Goal: Book appointment/travel/reservation

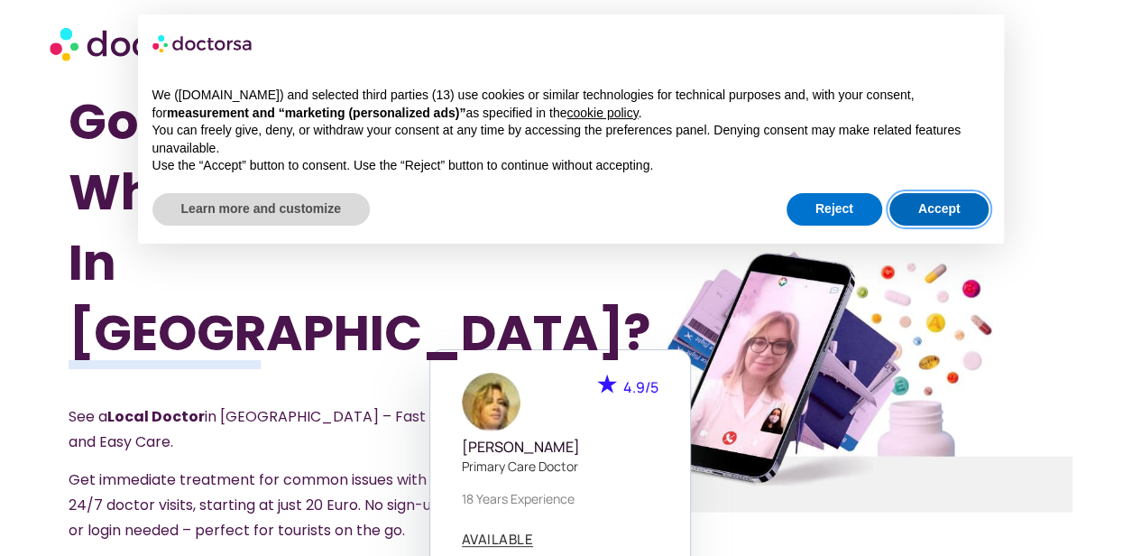
click at [929, 216] on button "Accept" at bounding box center [939, 209] width 100 height 32
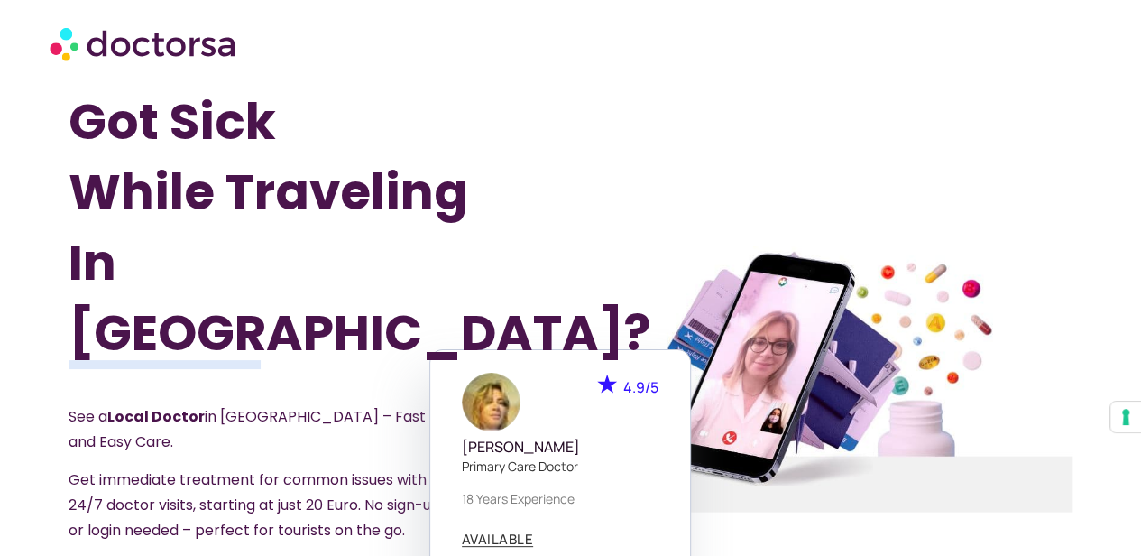
click at [258, 335] on h1 "Got Sick While Traveling In [GEOGRAPHIC_DATA]?" at bounding box center [282, 227] width 427 height 281
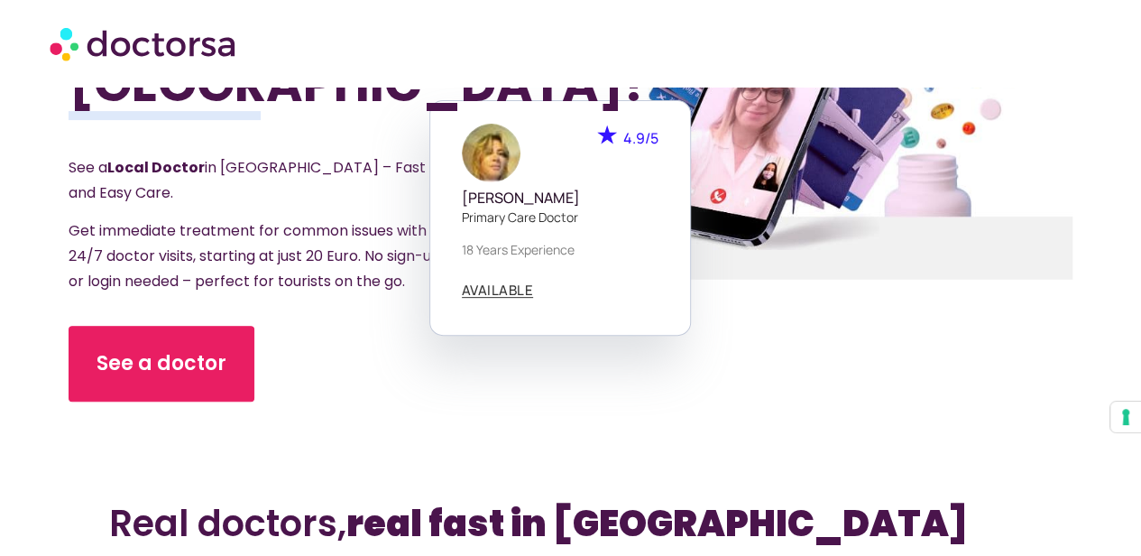
scroll to position [253, 0]
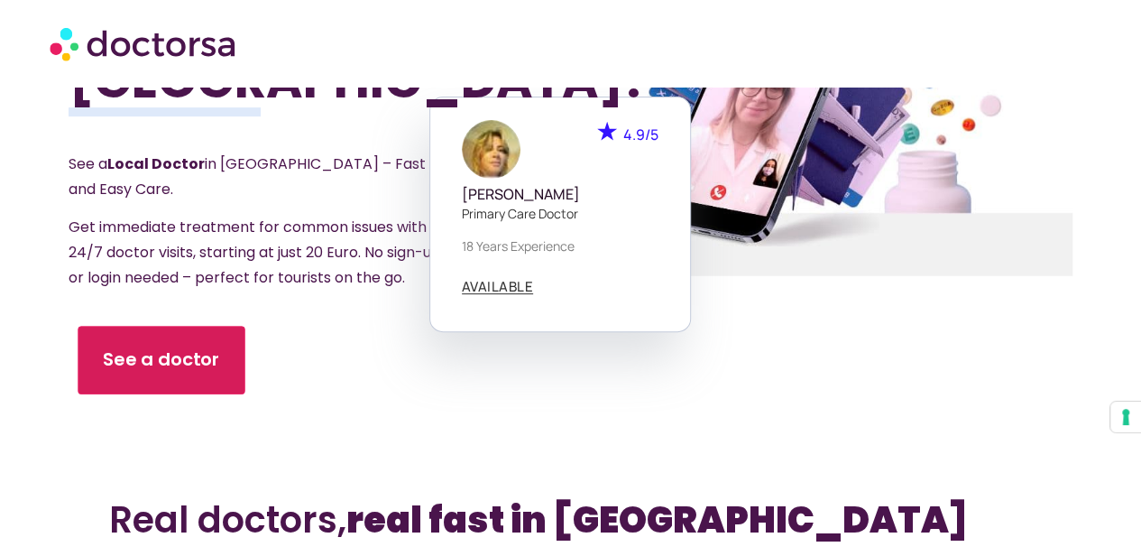
click at [169, 346] on span "See a doctor" at bounding box center [161, 359] width 117 height 26
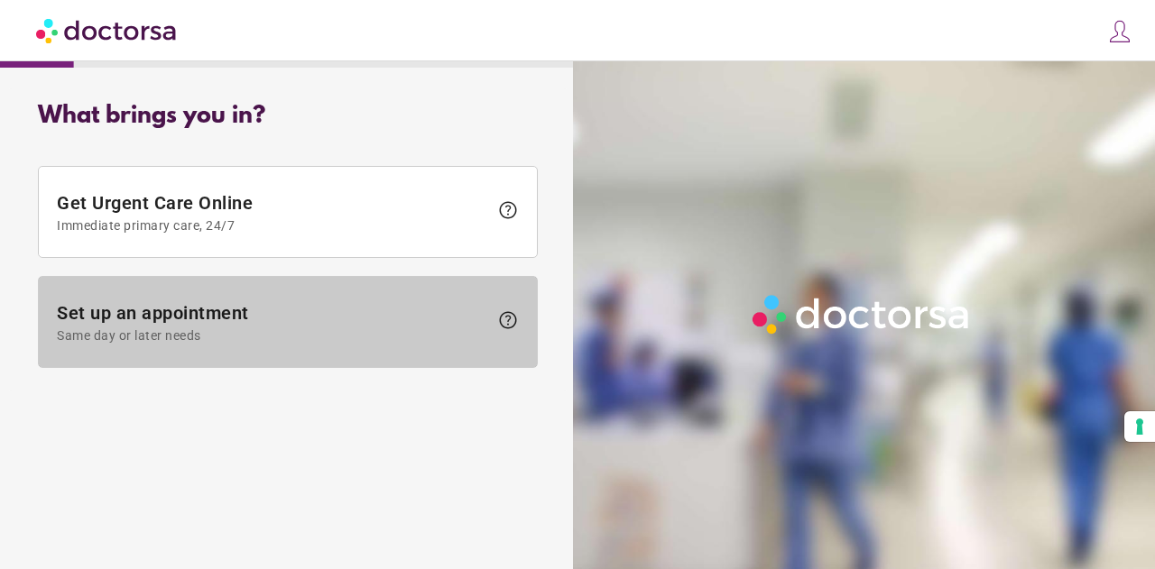
click at [169, 314] on span "Set up an appointment Same day or later needs" at bounding box center [272, 322] width 431 height 41
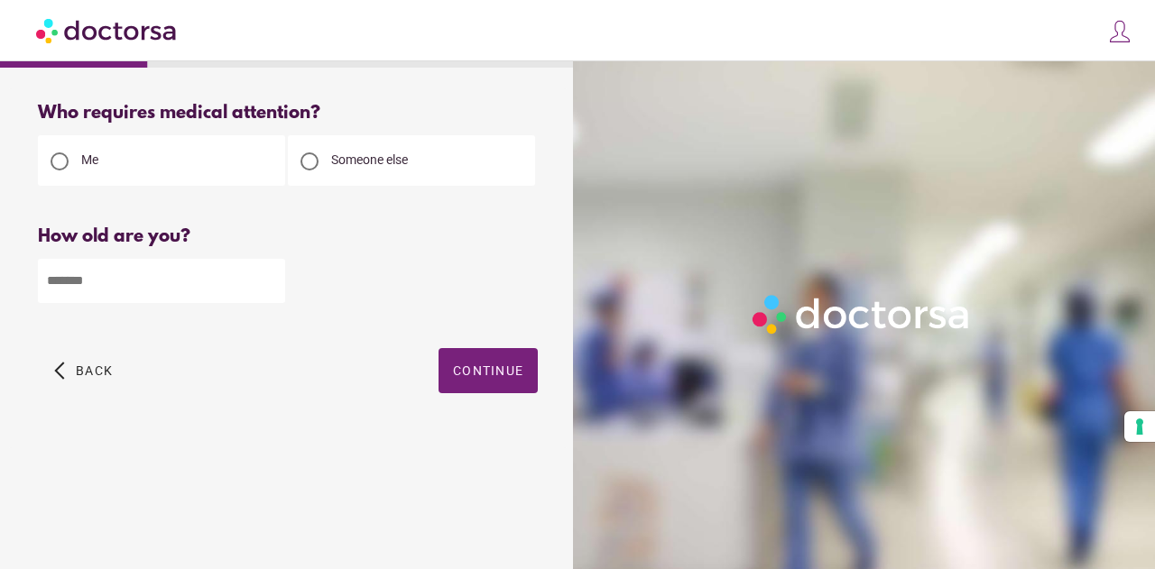
click at [151, 296] on input "number" at bounding box center [161, 281] width 247 height 44
type input "**"
click at [462, 369] on span "Continue" at bounding box center [488, 371] width 70 height 14
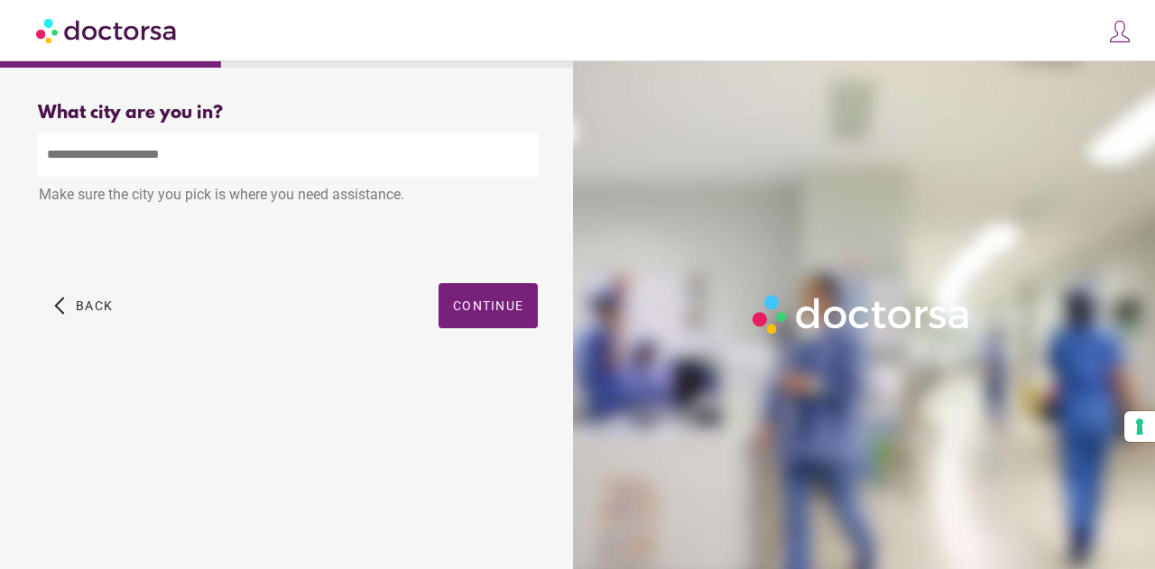
click at [247, 169] on input "text" at bounding box center [288, 155] width 500 height 44
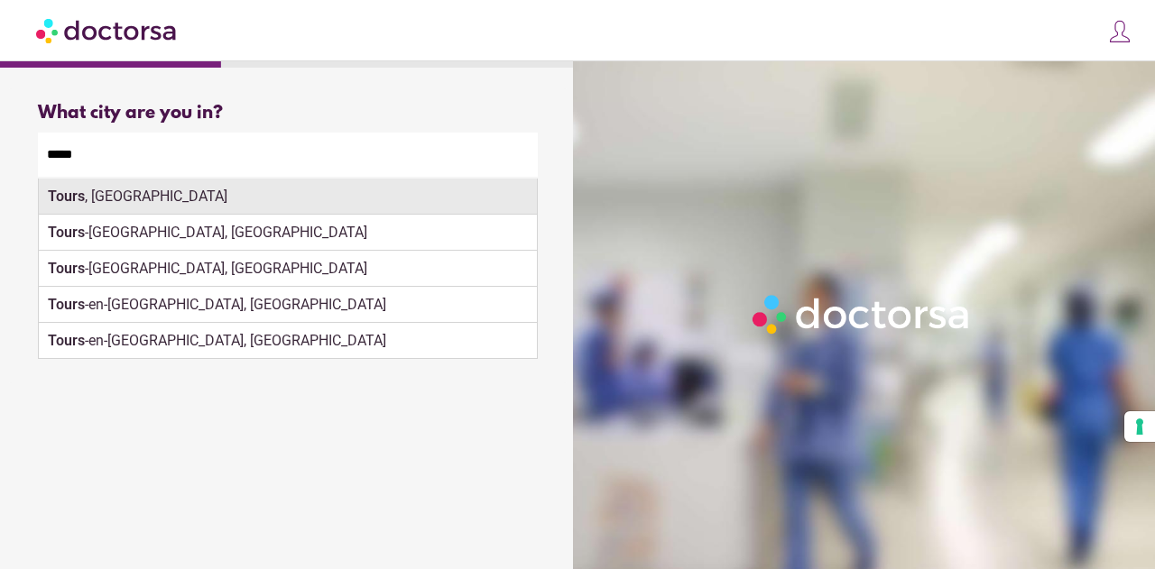
click at [236, 194] on div "Tours , France" at bounding box center [288, 197] width 498 height 36
type input "**********"
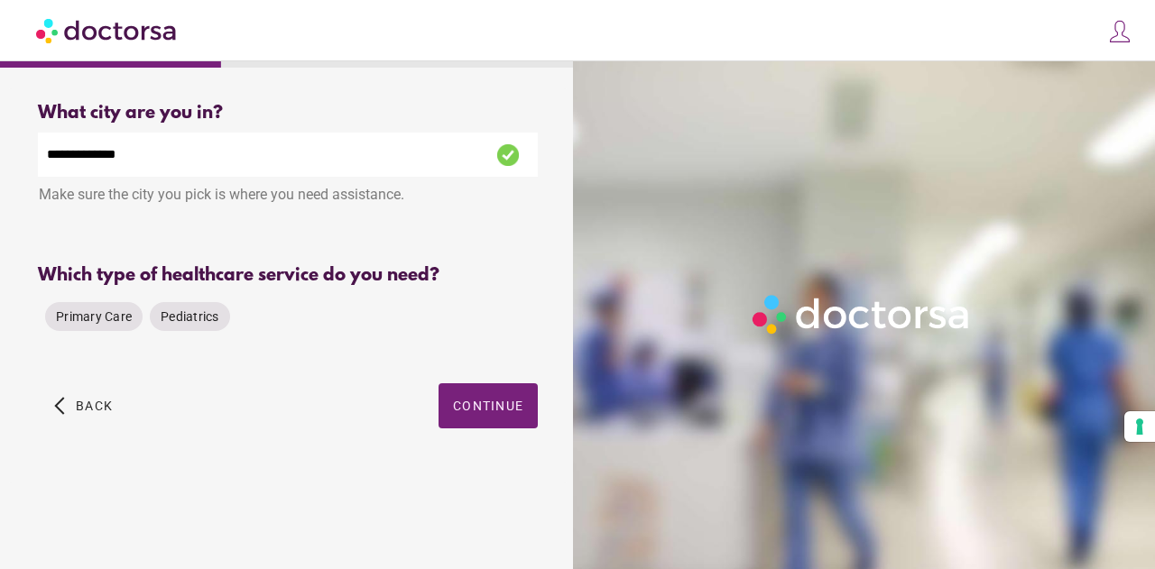
click at [474, 315] on div "Primary Care Pediatrics" at bounding box center [288, 316] width 500 height 43
click at [105, 324] on span "Primary Care" at bounding box center [94, 316] width 76 height 14
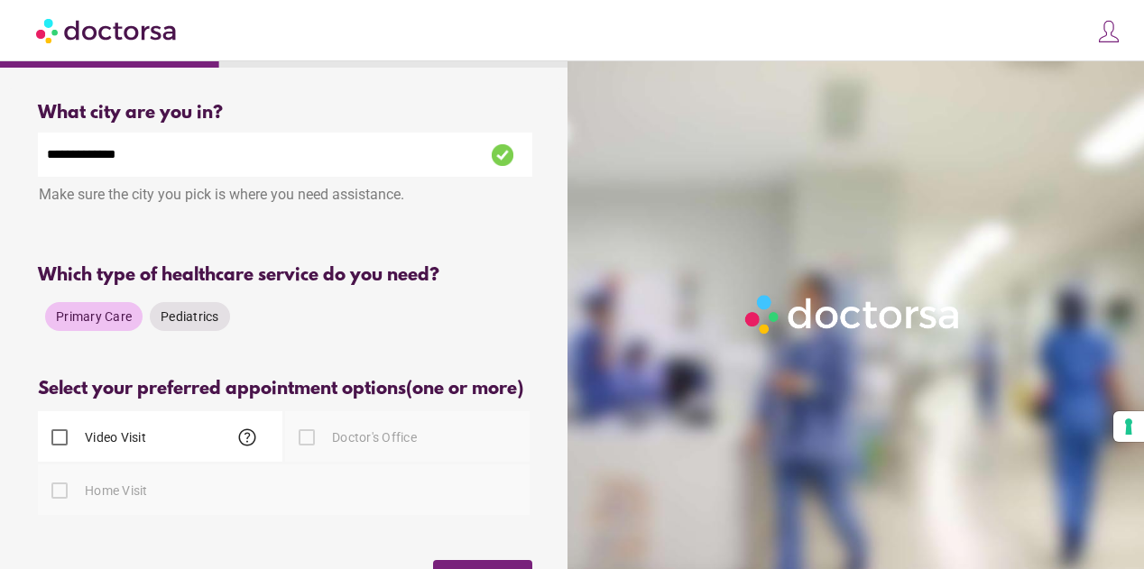
click at [105, 443] on label "Video Visit" at bounding box center [113, 437] width 65 height 18
click at [14, 401] on div "**********" at bounding box center [285, 374] width 552 height 572
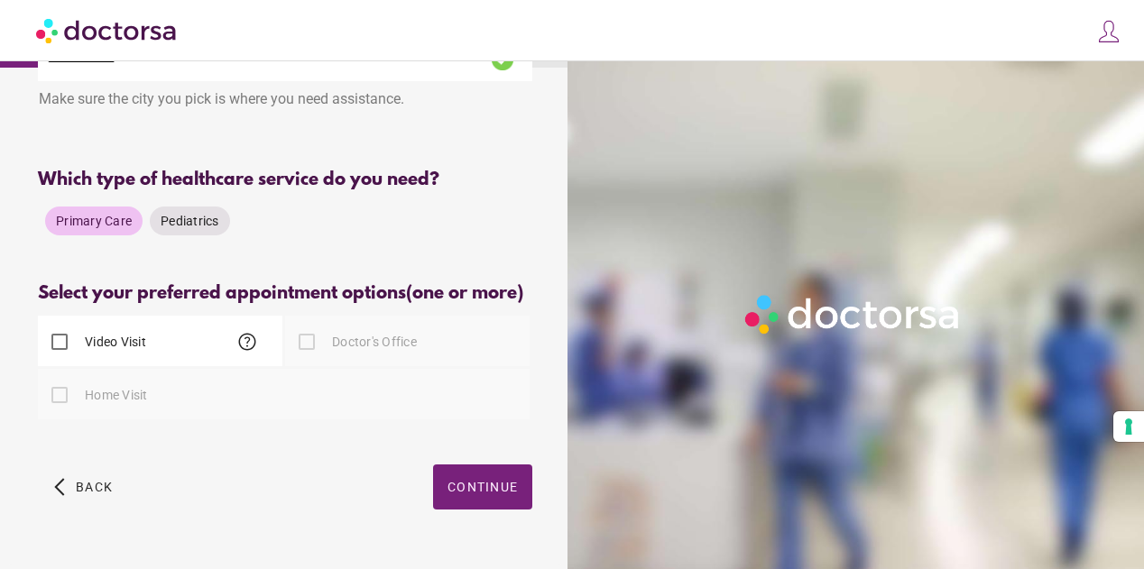
scroll to position [140, 0]
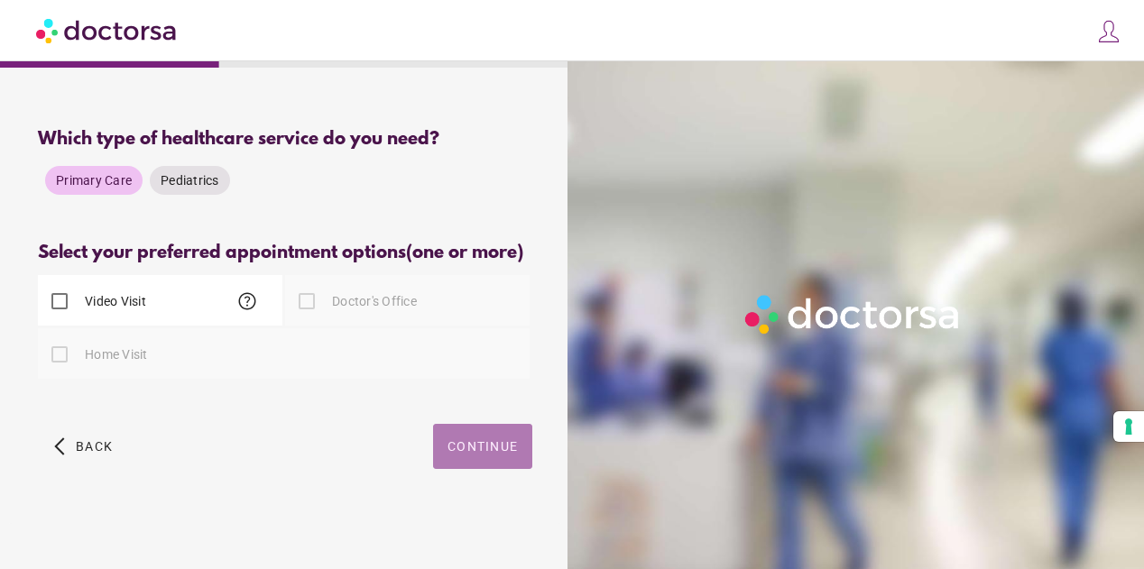
click at [502, 446] on span "Continue" at bounding box center [482, 446] width 70 height 14
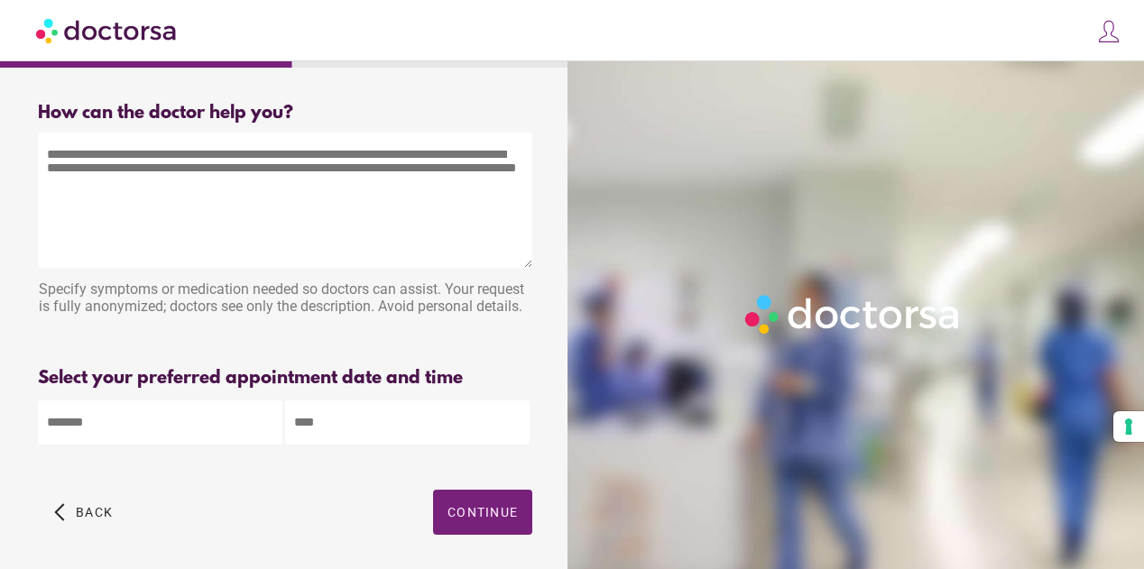
click at [253, 174] on textarea at bounding box center [285, 200] width 494 height 135
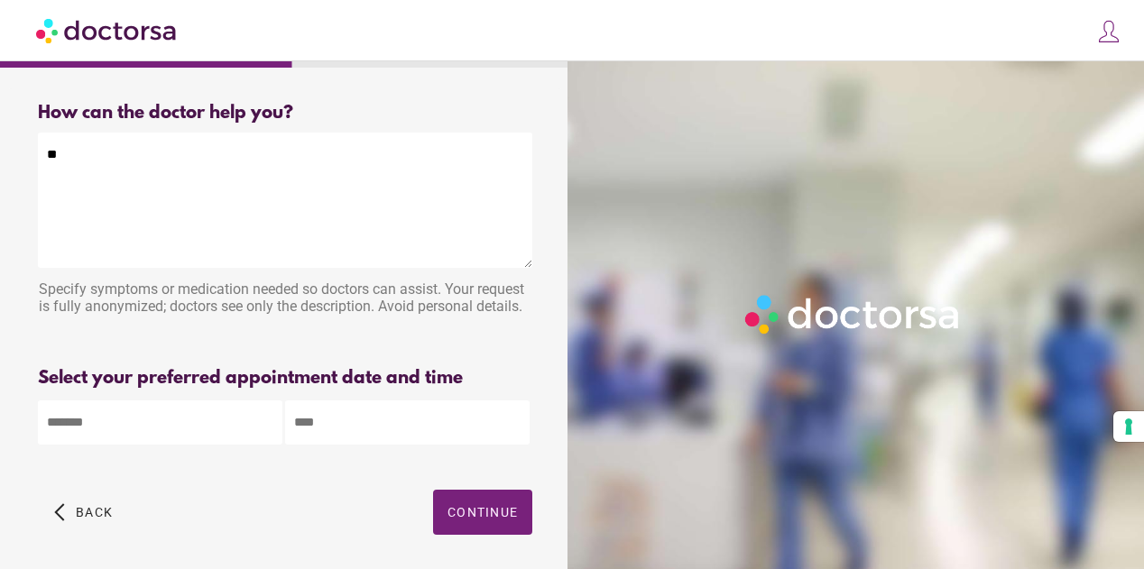
type textarea "*"
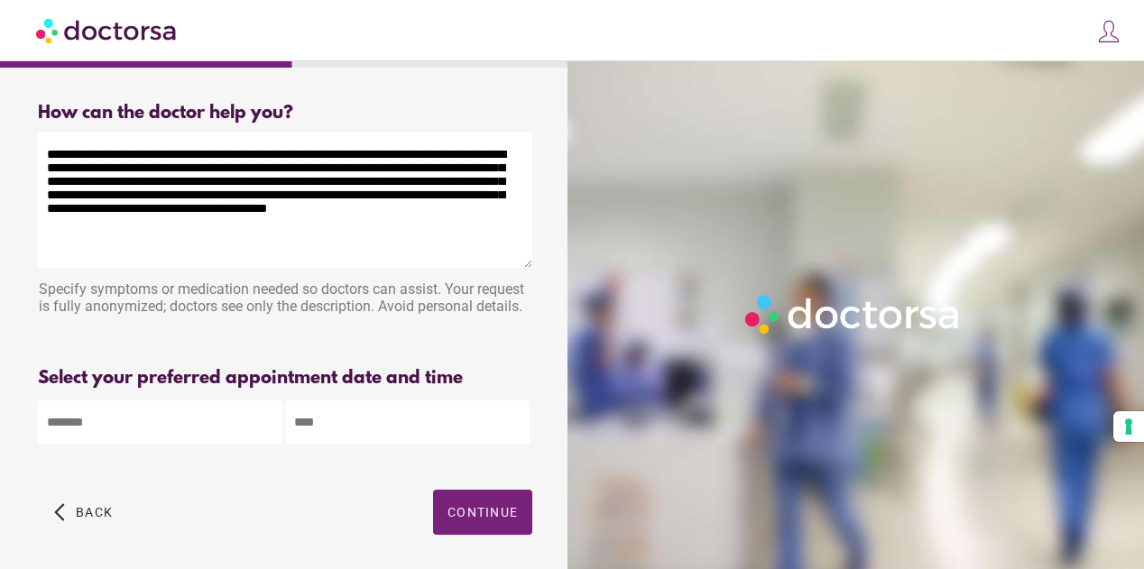
type textarea "**********"
click at [143, 417] on body "**********" at bounding box center [572, 317] width 1144 height 635
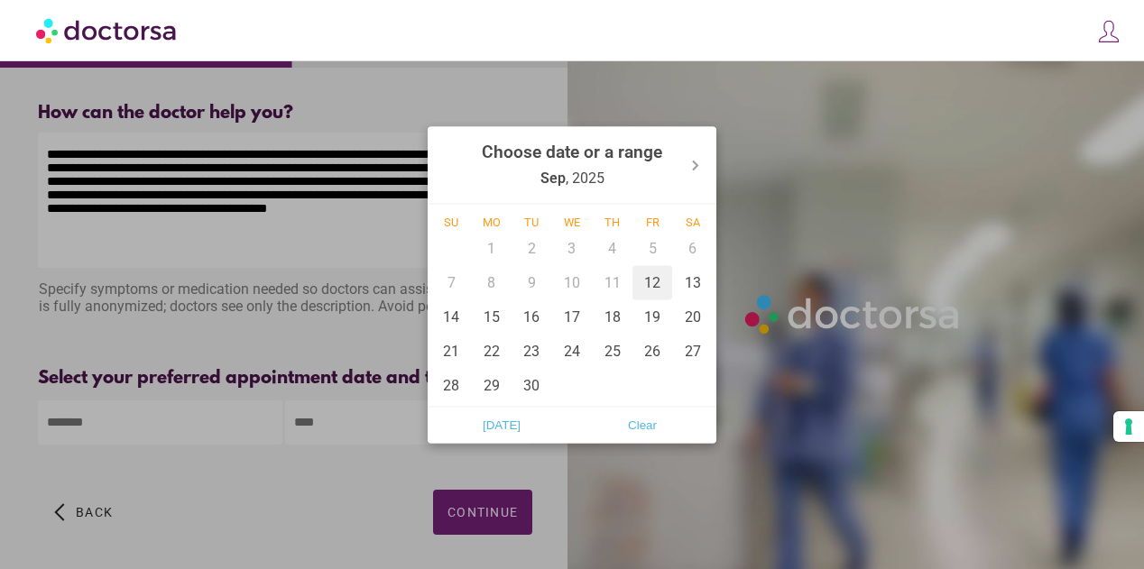
click at [647, 281] on div "12" at bounding box center [652, 282] width 41 height 34
type input "******"
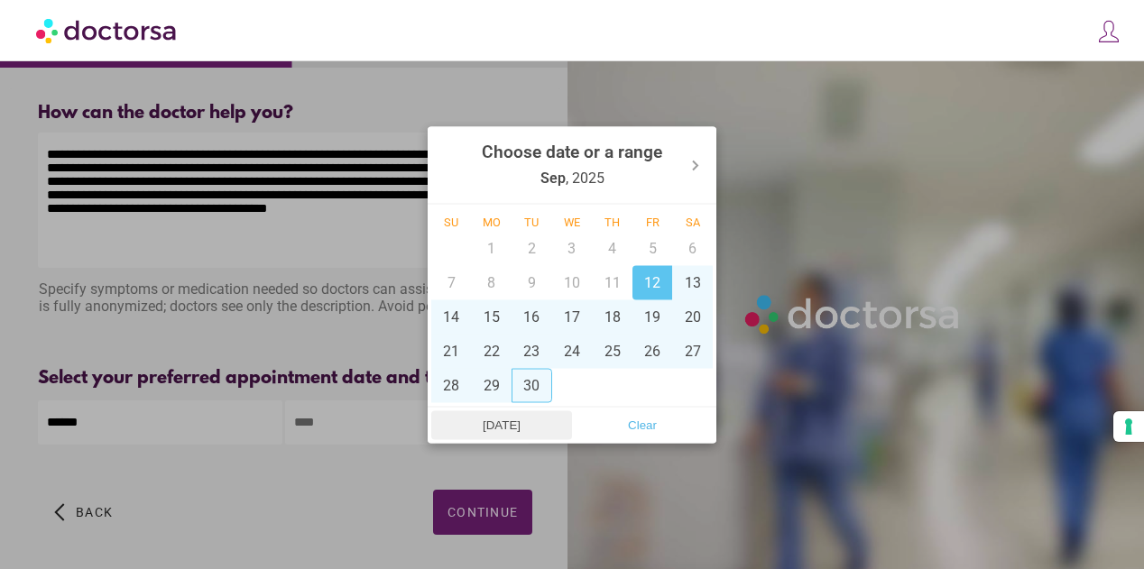
click at [503, 421] on span "Today" at bounding box center [502, 424] width 130 height 27
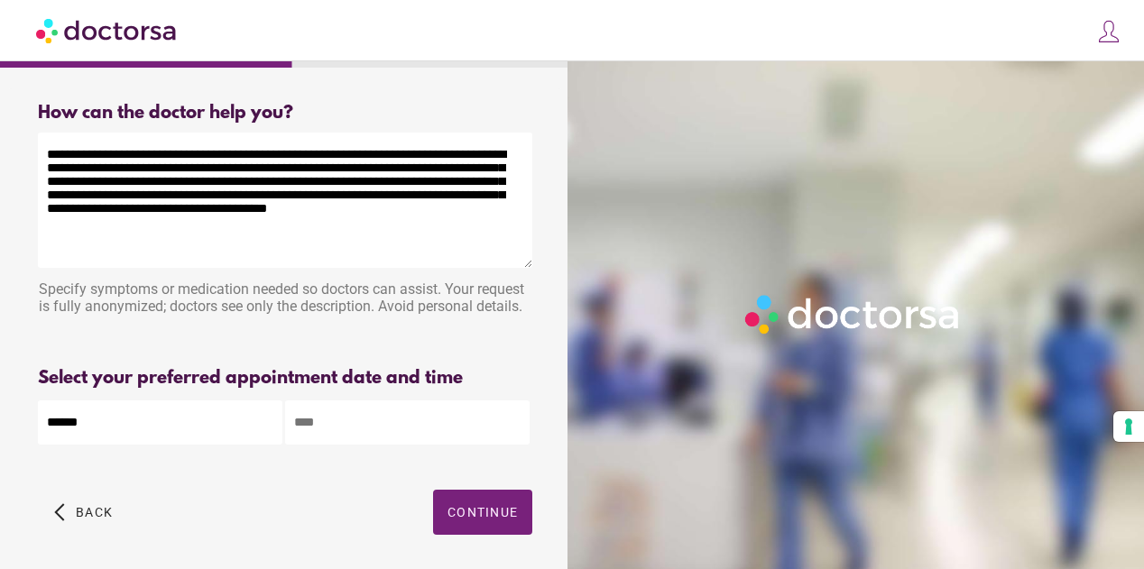
click at [413, 437] on input "text" at bounding box center [407, 423] width 244 height 44
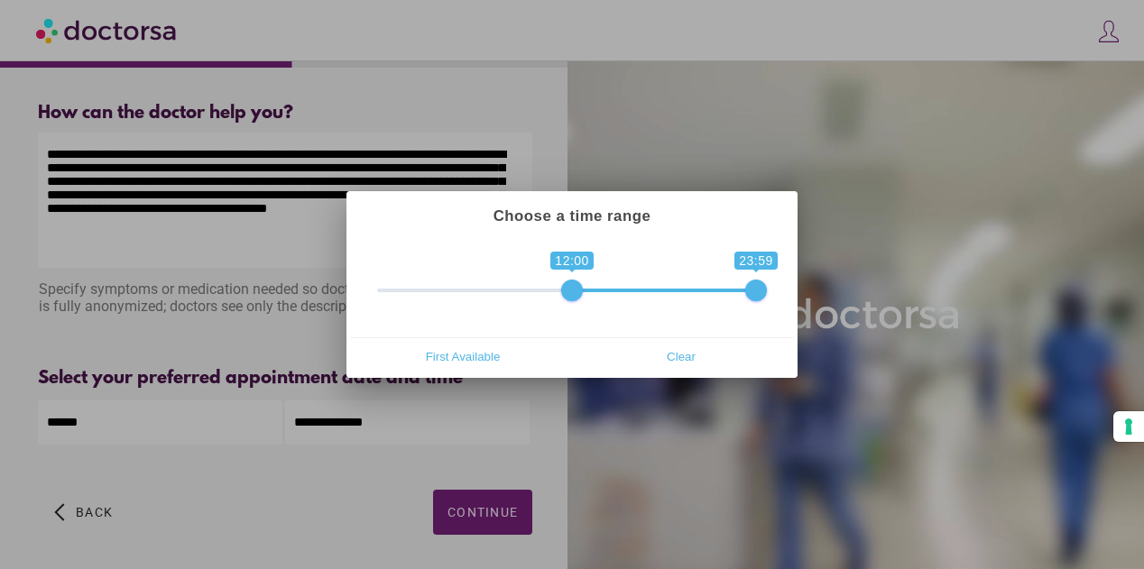
drag, startPoint x: 389, startPoint y: 290, endPoint x: 571, endPoint y: 293, distance: 182.2
click at [571, 293] on span at bounding box center [572, 291] width 22 height 22
type input "**********"
drag, startPoint x: 759, startPoint y: 294, endPoint x: 623, endPoint y: 288, distance: 135.5
click at [623, 288] on span at bounding box center [618, 291] width 22 height 22
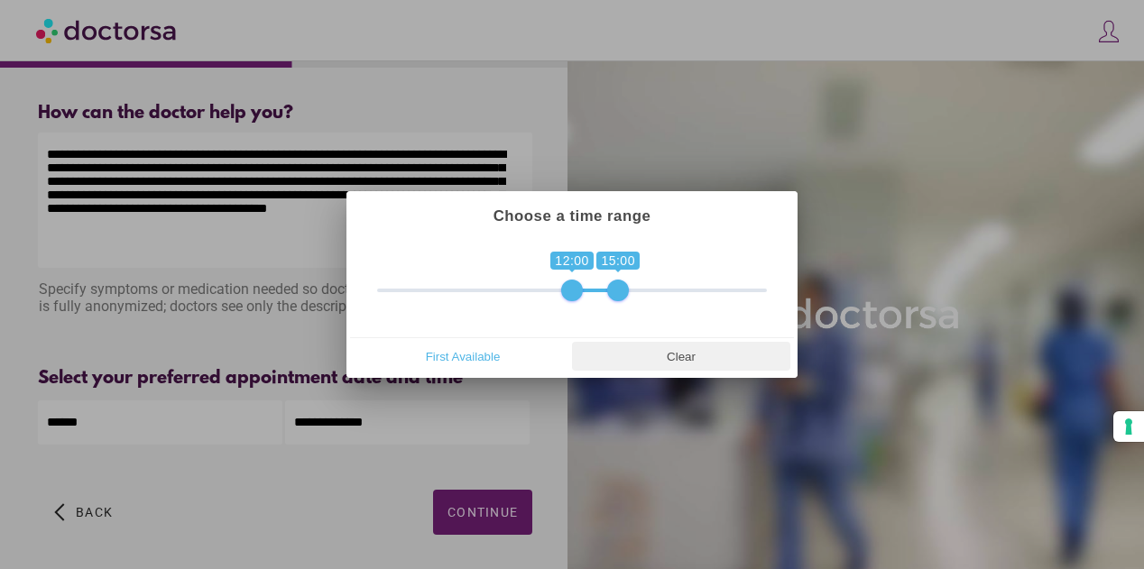
click at [677, 358] on span "Clear" at bounding box center [680, 356] width 207 height 27
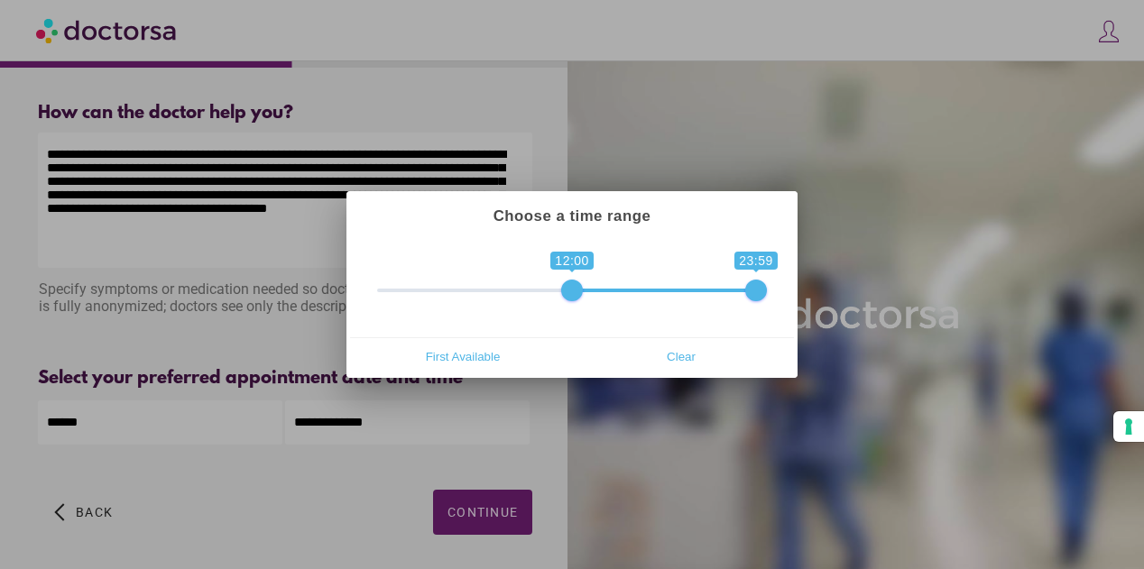
drag, startPoint x: 397, startPoint y: 288, endPoint x: 577, endPoint y: 302, distance: 181.0
click at [577, 302] on div "**********" at bounding box center [572, 287] width 444 height 99
type input "**********"
drag, startPoint x: 756, startPoint y: 290, endPoint x: 620, endPoint y: 281, distance: 136.6
click at [620, 281] on span at bounding box center [618, 291] width 22 height 22
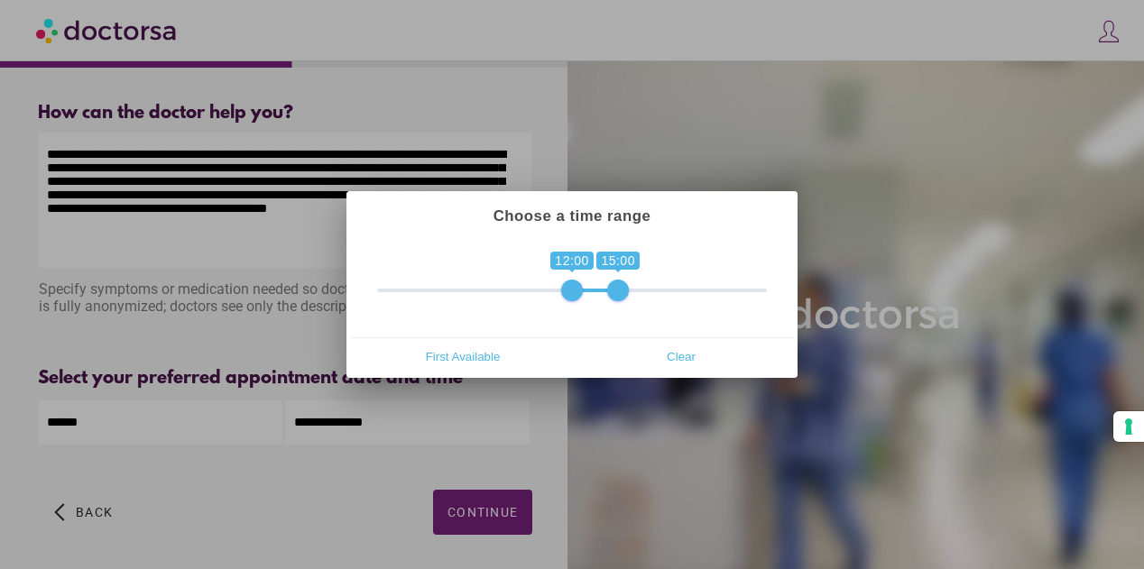
click at [585, 428] on div at bounding box center [572, 284] width 1144 height 569
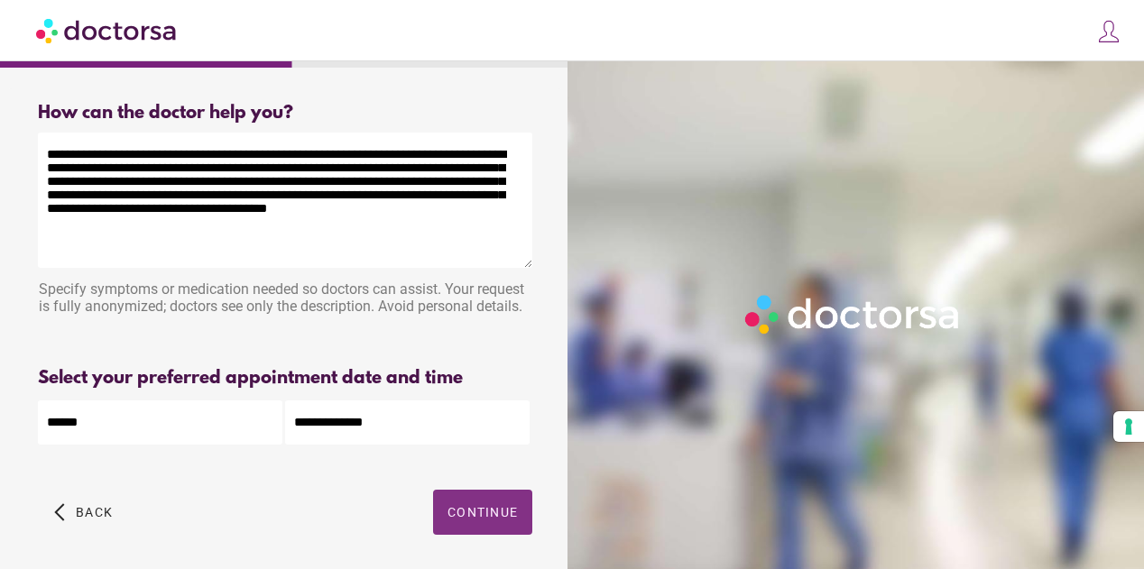
click at [494, 511] on span "Continue" at bounding box center [482, 512] width 70 height 14
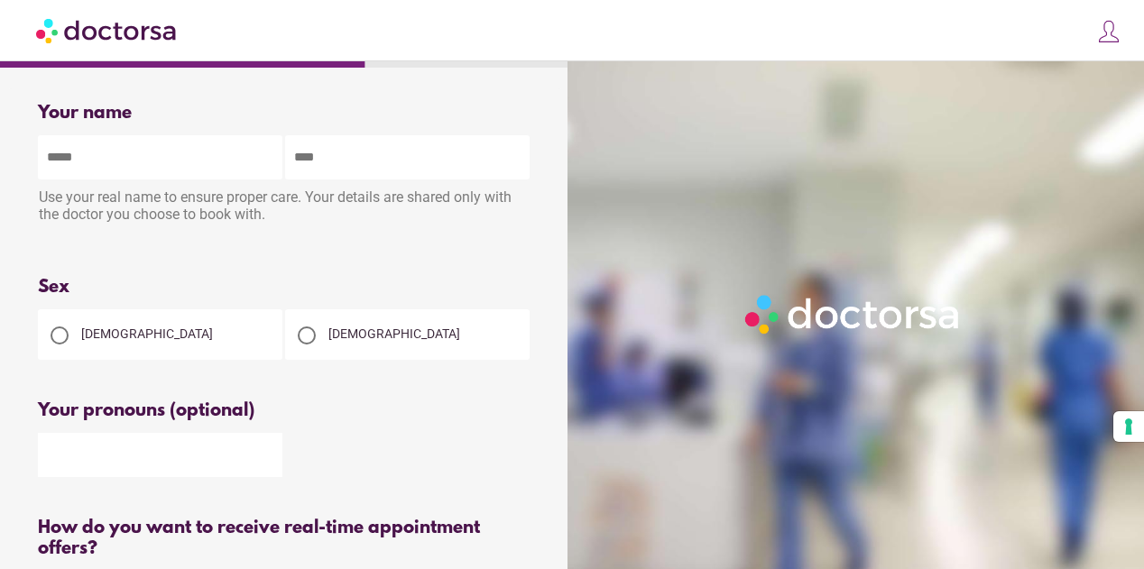
click at [218, 149] on input "text" at bounding box center [160, 157] width 244 height 44
type input "*****"
type input "*********"
click at [107, 345] on div "Female" at bounding box center [160, 334] width 244 height 51
click at [60, 334] on div at bounding box center [60, 336] width 18 height 18
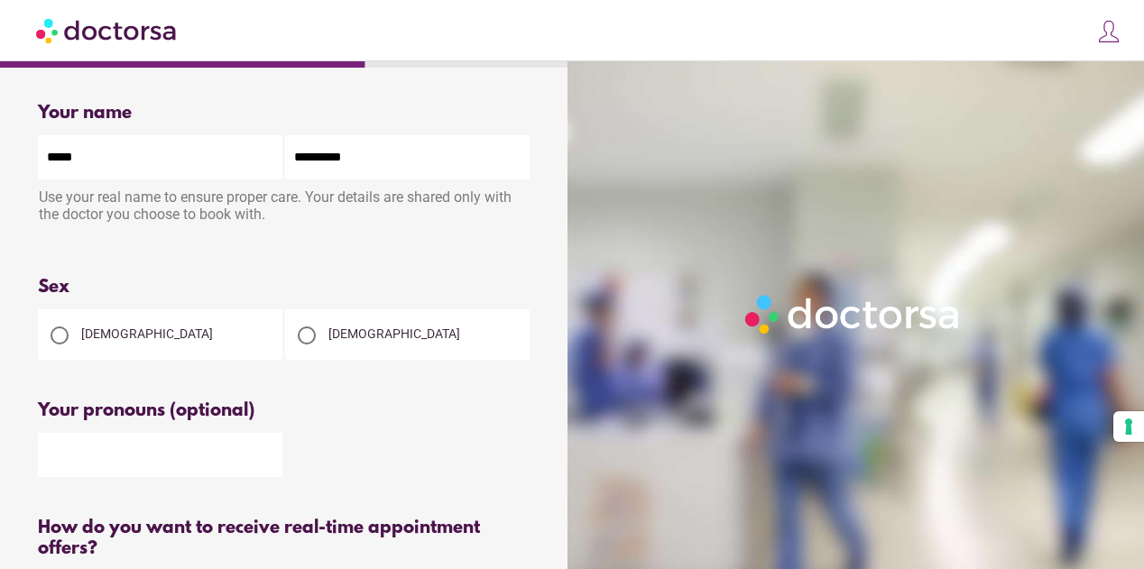
click at [426, 441] on div at bounding box center [285, 453] width 494 height 47
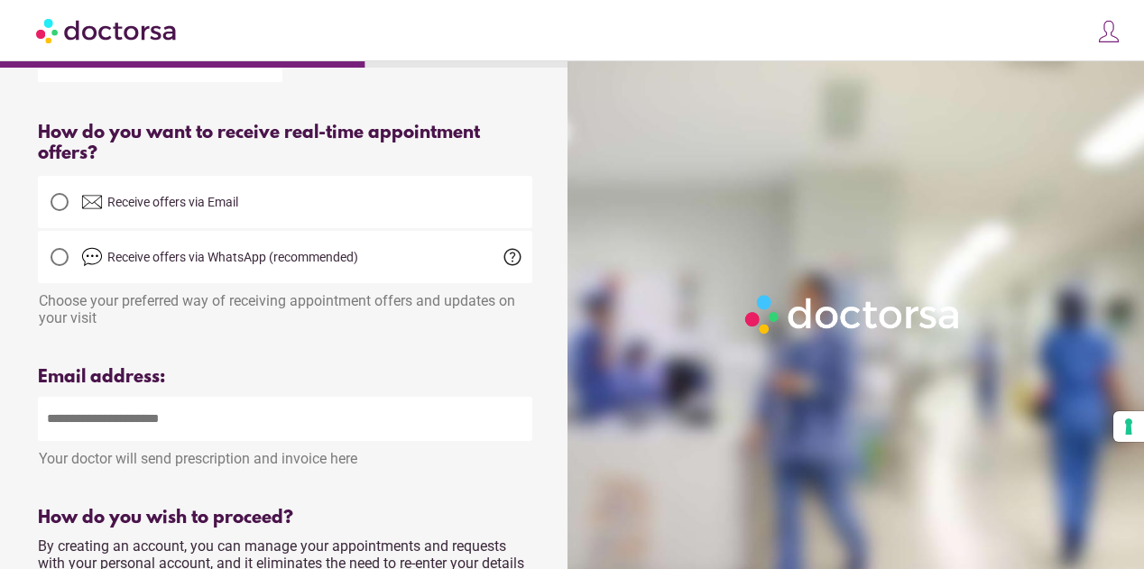
scroll to position [397, 0]
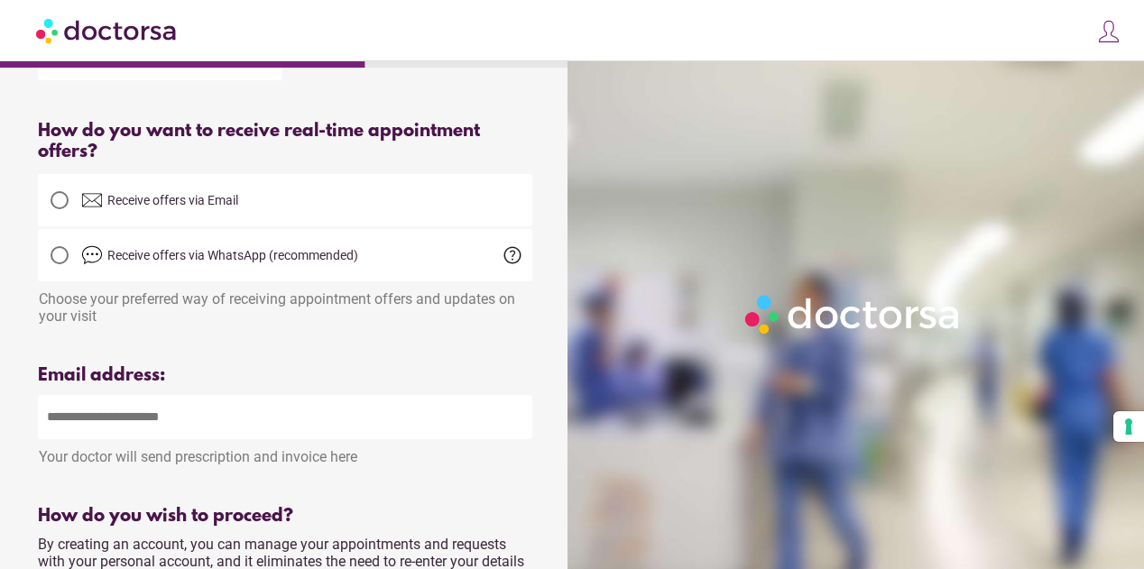
click at [521, 260] on span "help" at bounding box center [513, 255] width 22 height 22
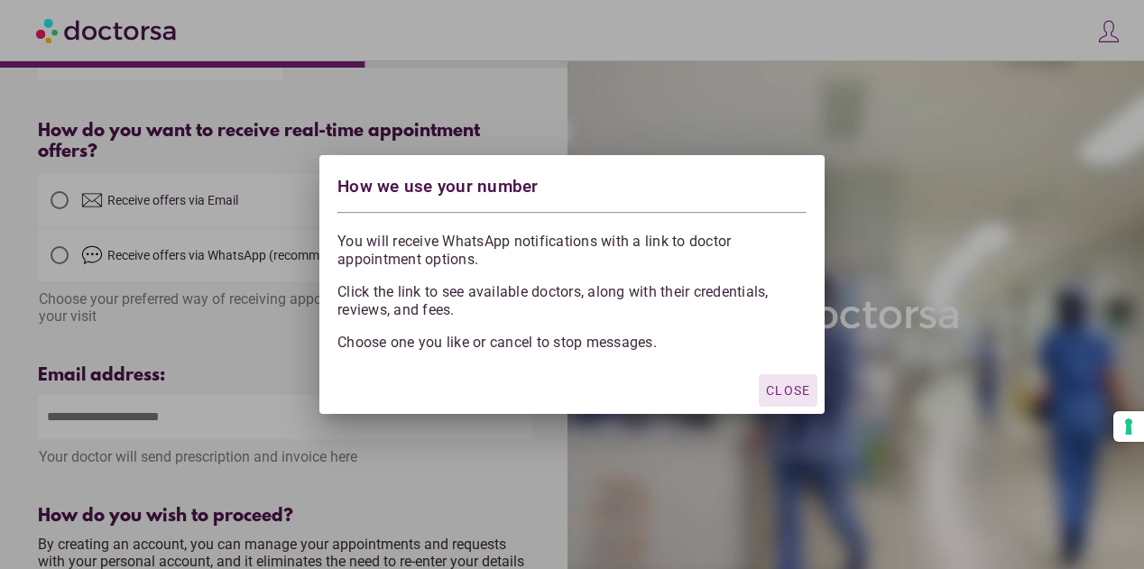
click at [282, 286] on div at bounding box center [572, 284] width 1144 height 569
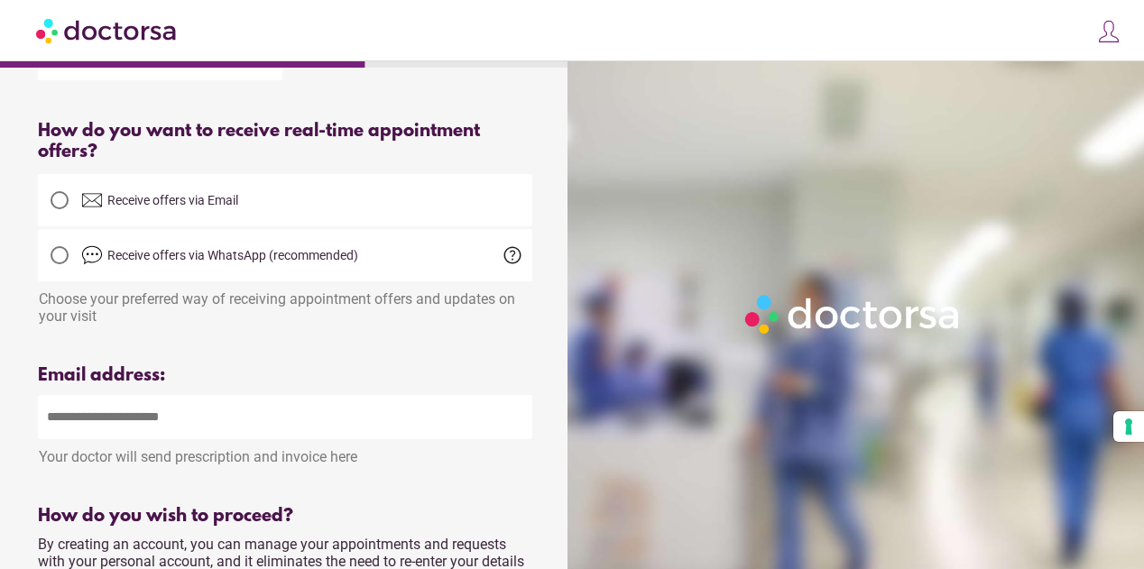
click at [179, 207] on span "Receive offers via Email" at bounding box center [172, 200] width 131 height 14
click at [175, 420] on input "email" at bounding box center [285, 417] width 494 height 44
type input "**********"
click at [6, 497] on div "What brings you in? Get Urgent Care Online Immediate primary care, 24/7 help Se…" at bounding box center [572, 296] width 1144 height 1386
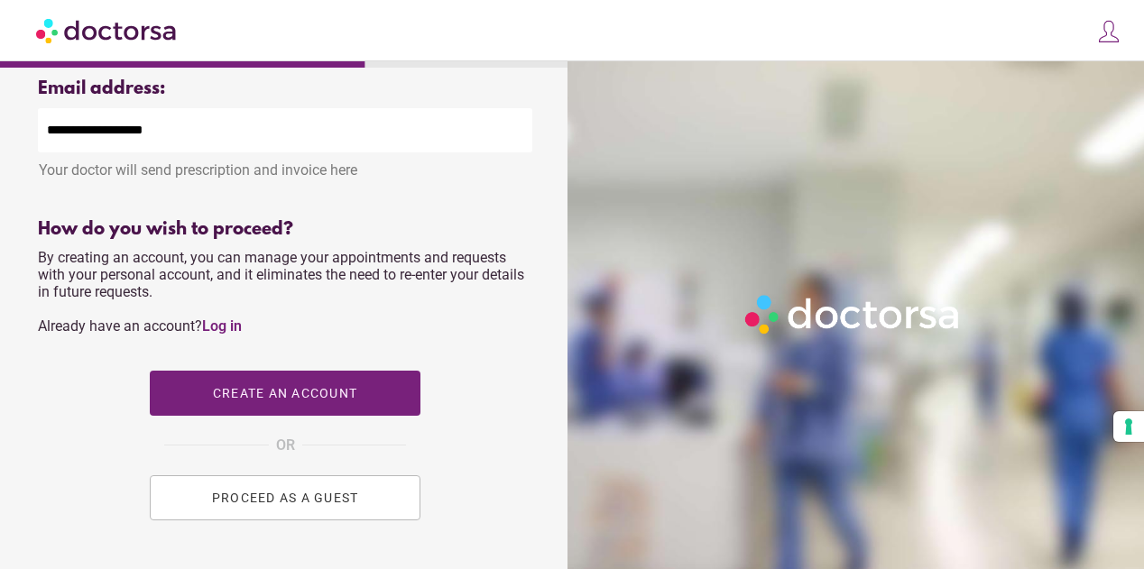
scroll to position [686, 0]
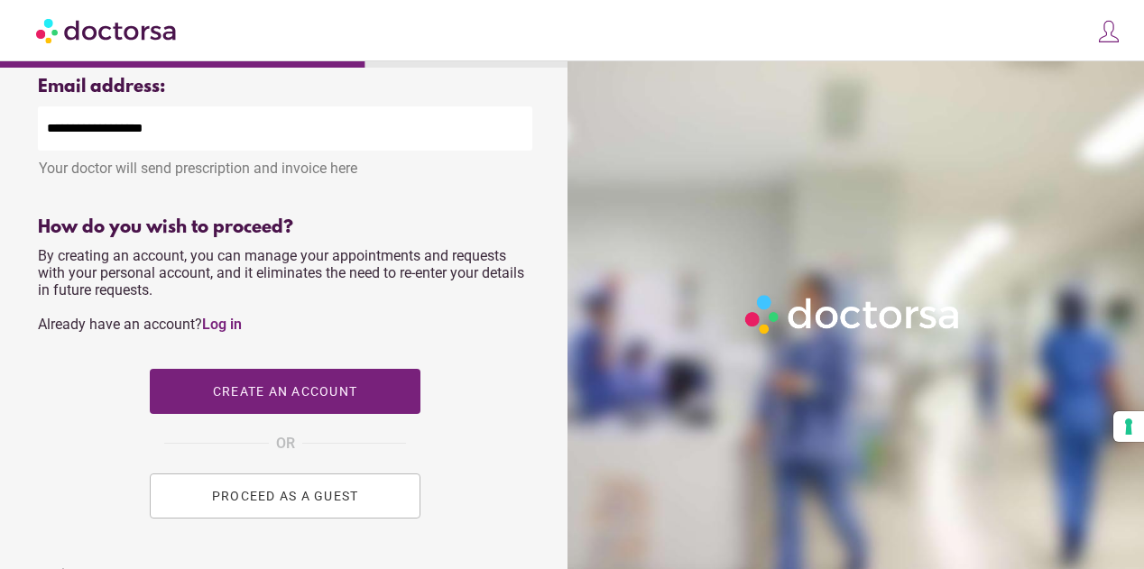
click at [180, 519] on button "PROCEED AS A GUEST" at bounding box center [285, 496] width 271 height 45
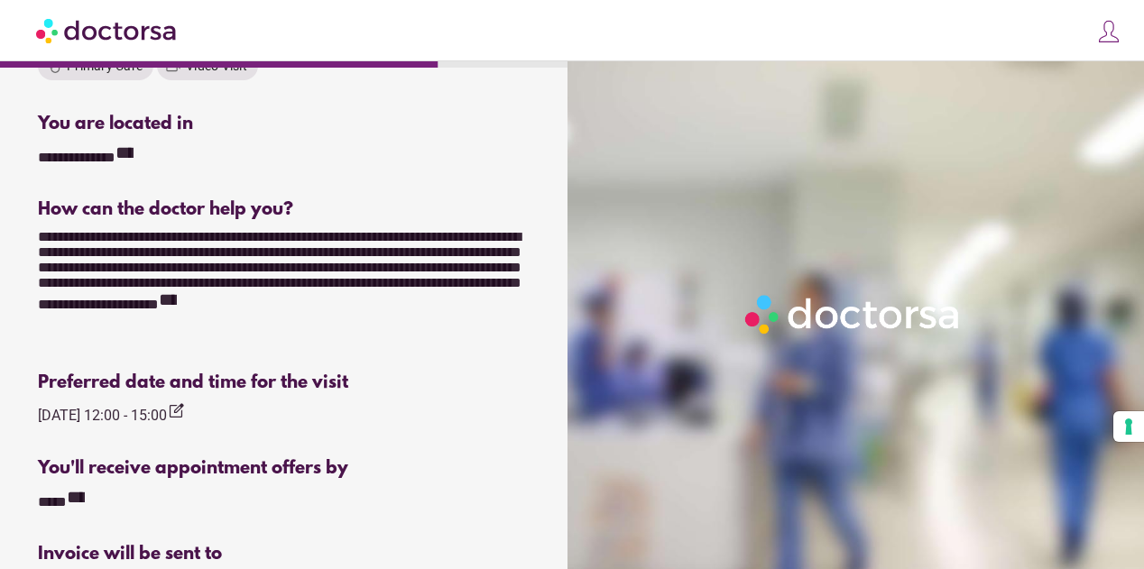
scroll to position [846, 0]
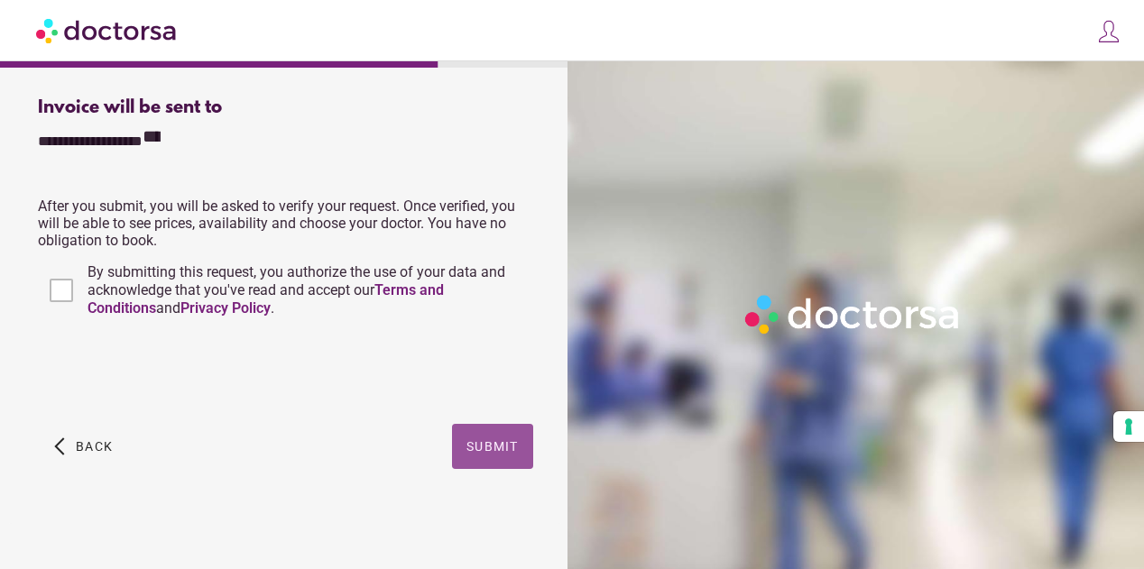
click at [488, 437] on span "button" at bounding box center [492, 446] width 81 height 45
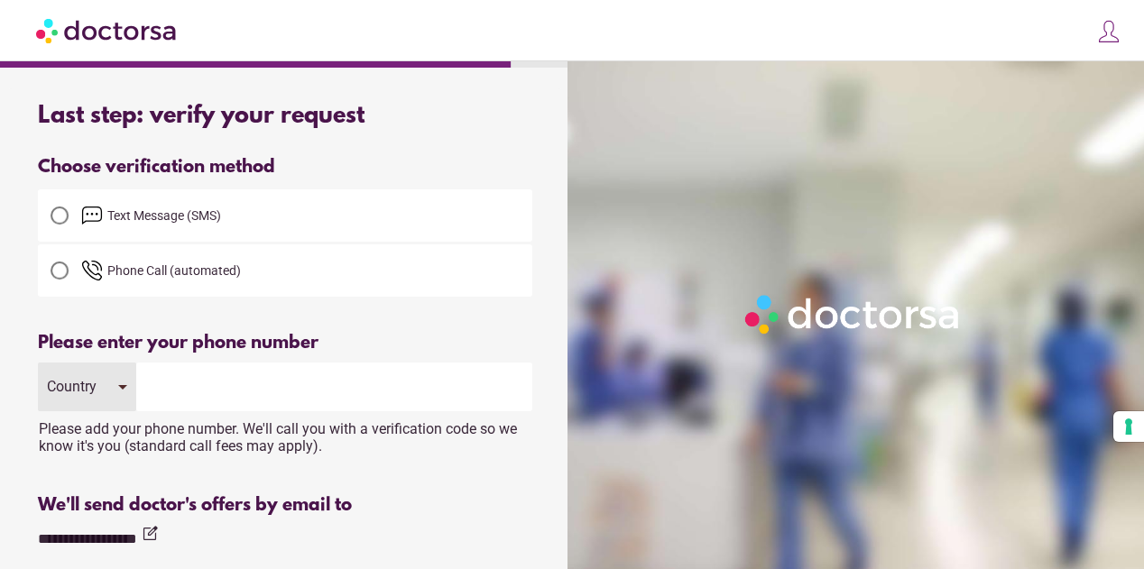
click at [130, 220] on span "Text Message (SMS)" at bounding box center [164, 215] width 114 height 14
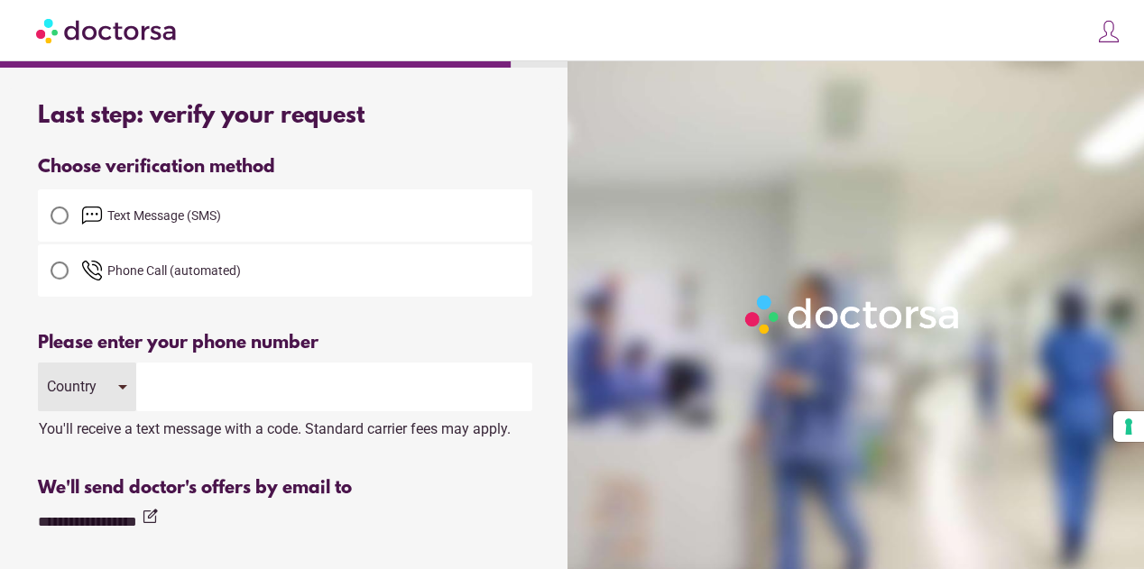
click at [119, 382] on div "Country" at bounding box center [87, 387] width 98 height 49
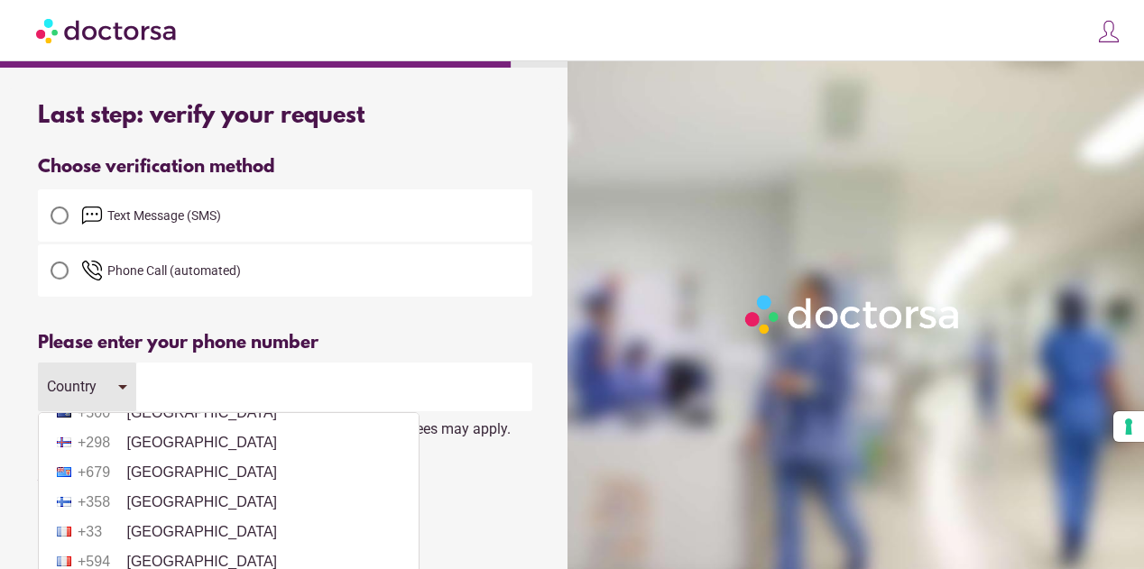
scroll to position [2352, 0]
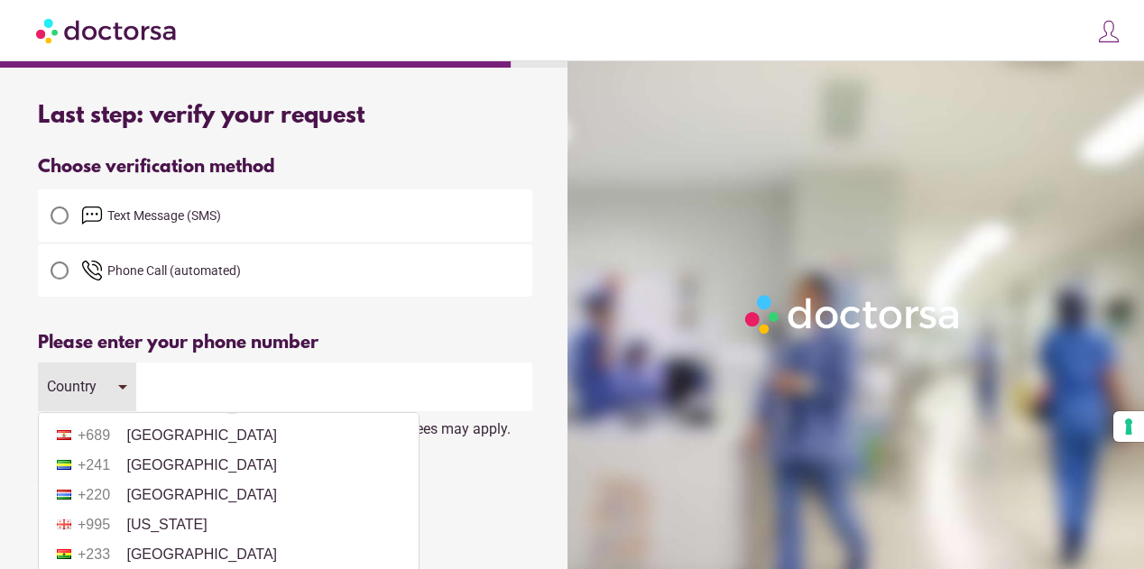
click at [260, 390] on li "+33 France" at bounding box center [229, 376] width 362 height 27
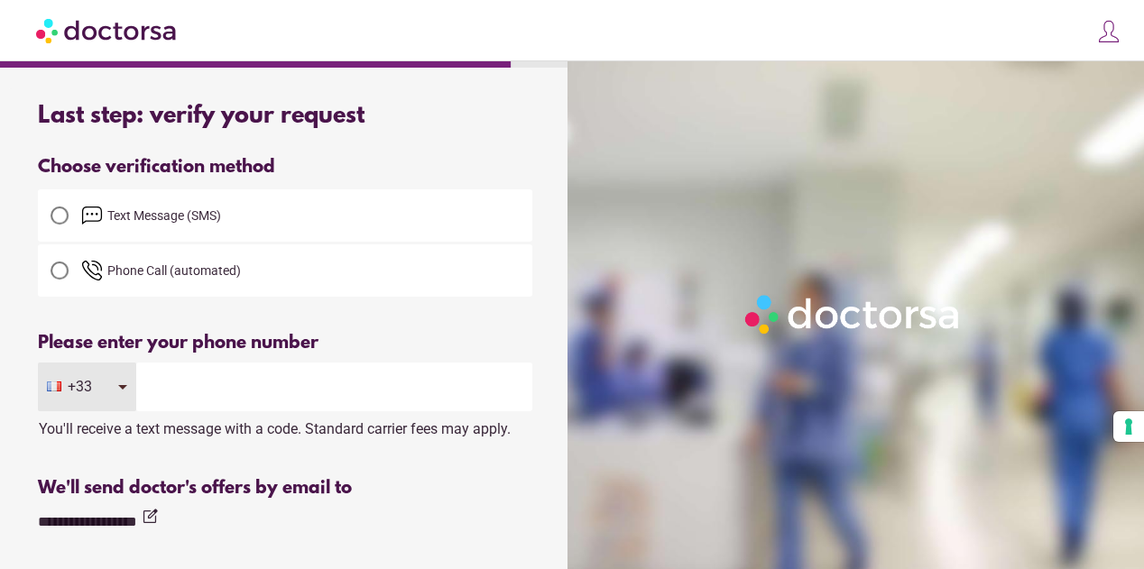
click at [247, 394] on input "tel" at bounding box center [334, 387] width 396 height 49
type input "*********"
click at [437, 503] on div "**********" at bounding box center [285, 491] width 494 height 317
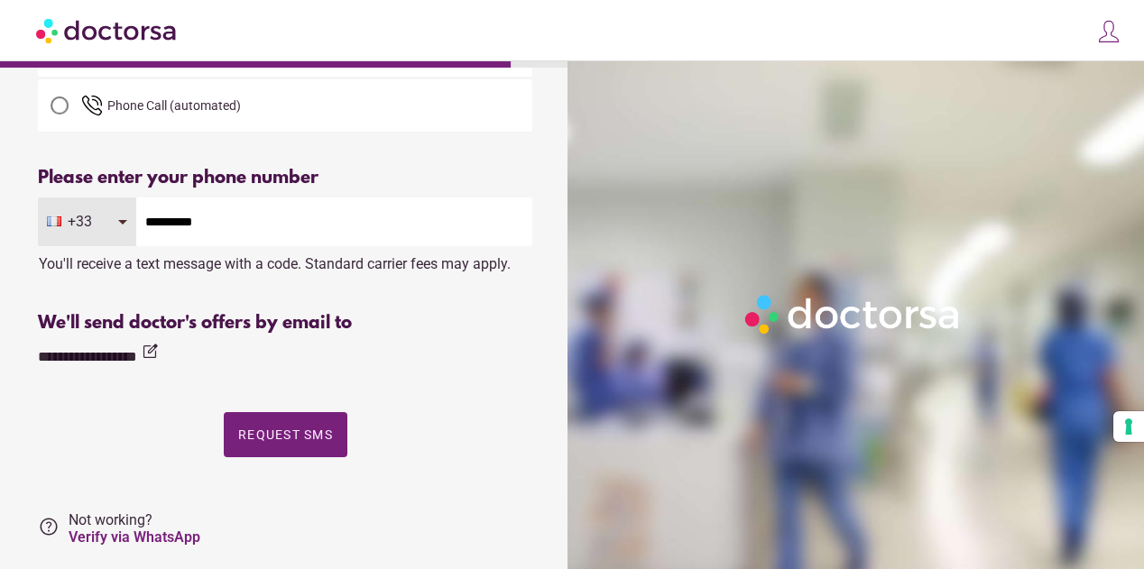
scroll to position [180, 0]
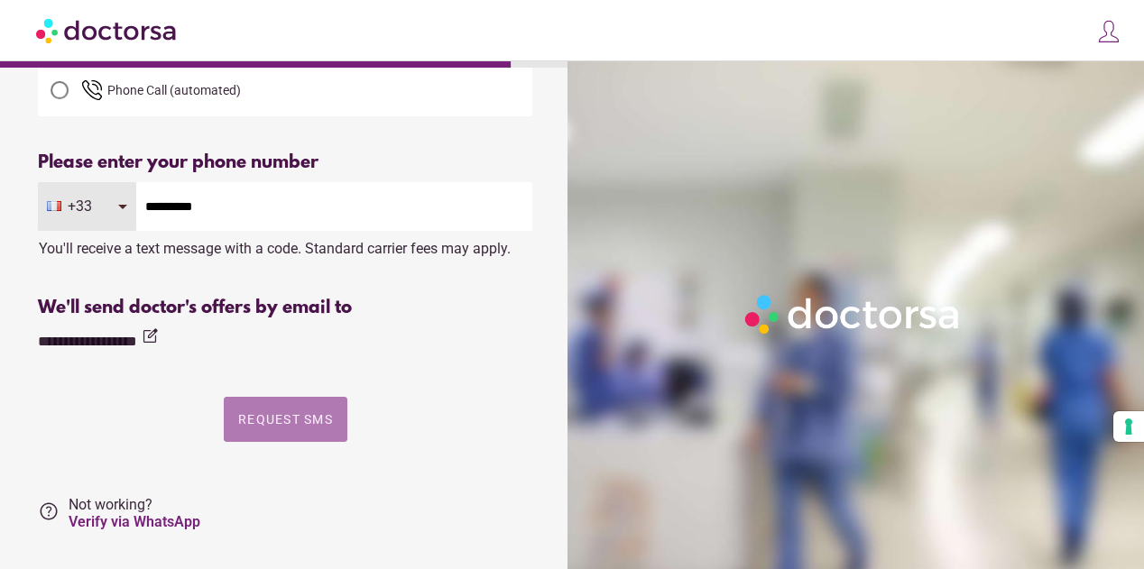
click at [302, 420] on span "Request SMS" at bounding box center [285, 419] width 95 height 14
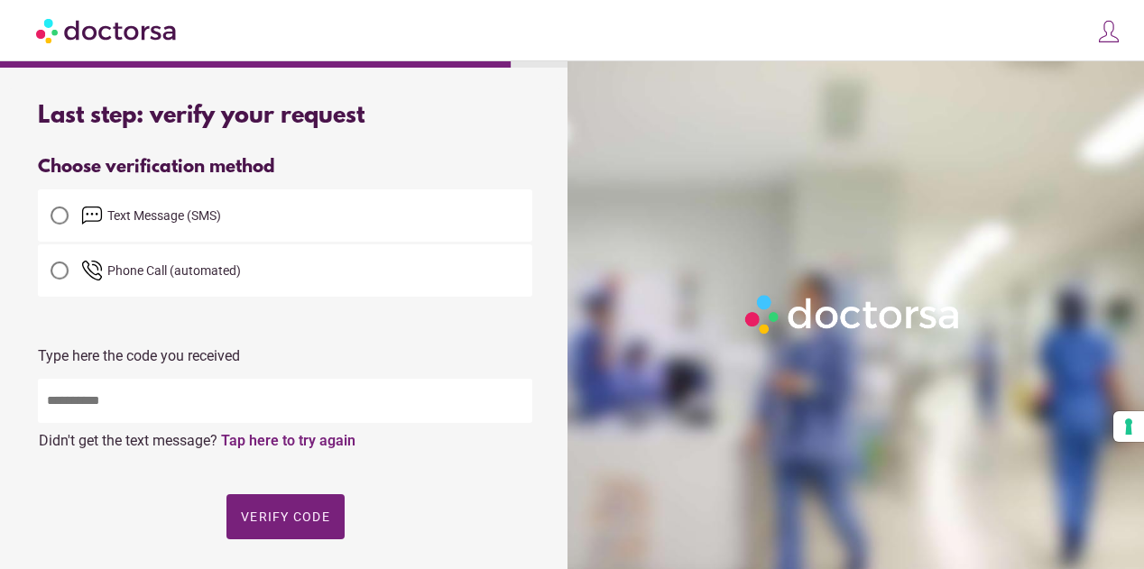
click at [302, 420] on input "text" at bounding box center [285, 401] width 494 height 44
type input "*****"
click at [290, 524] on span "Verify code" at bounding box center [285, 517] width 89 height 14
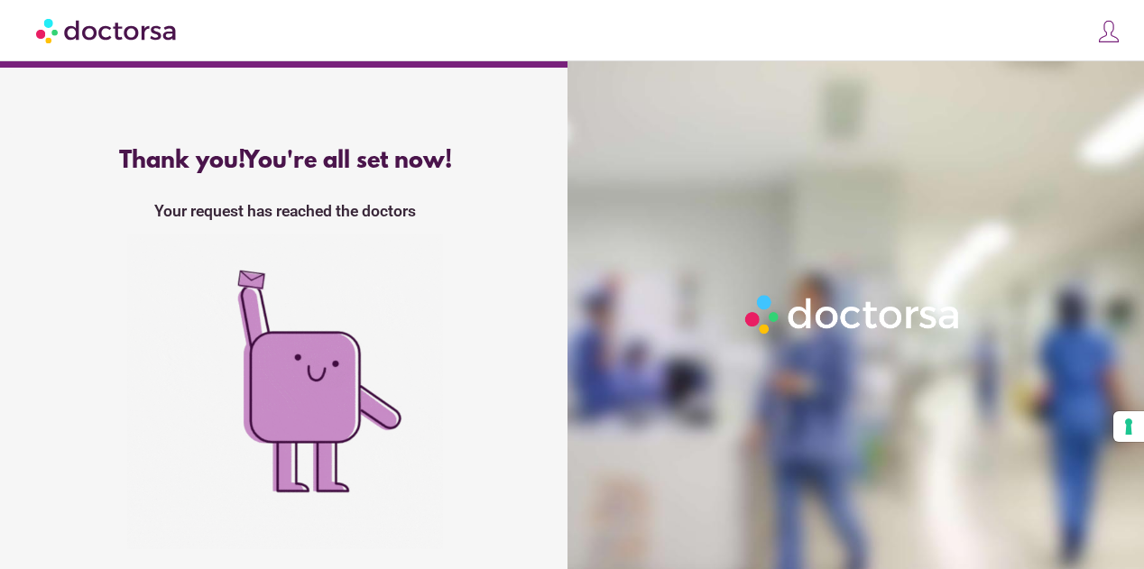
click at [94, 43] on img at bounding box center [107, 30] width 143 height 41
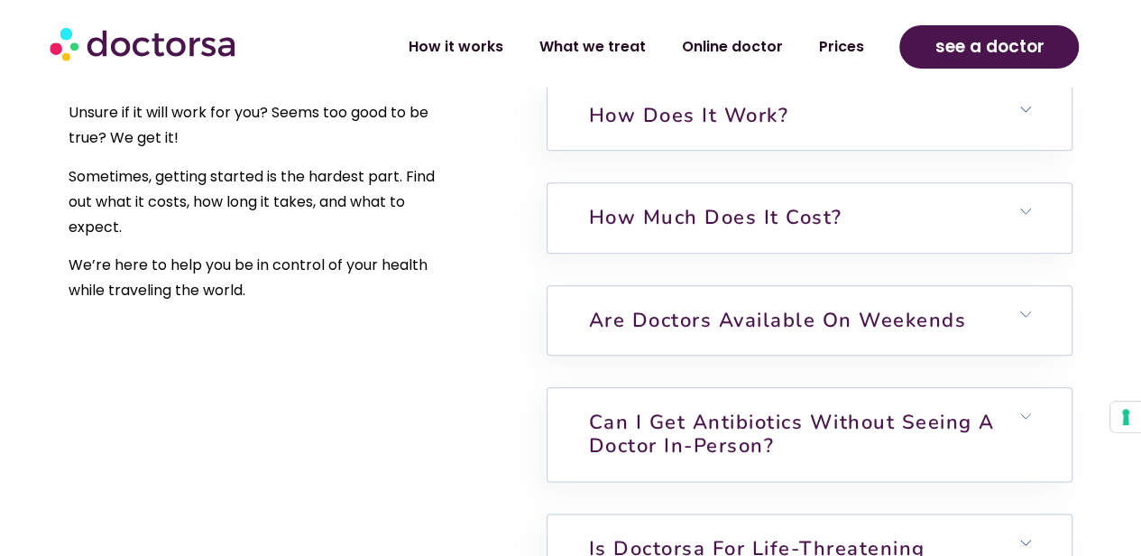
scroll to position [4308, 0]
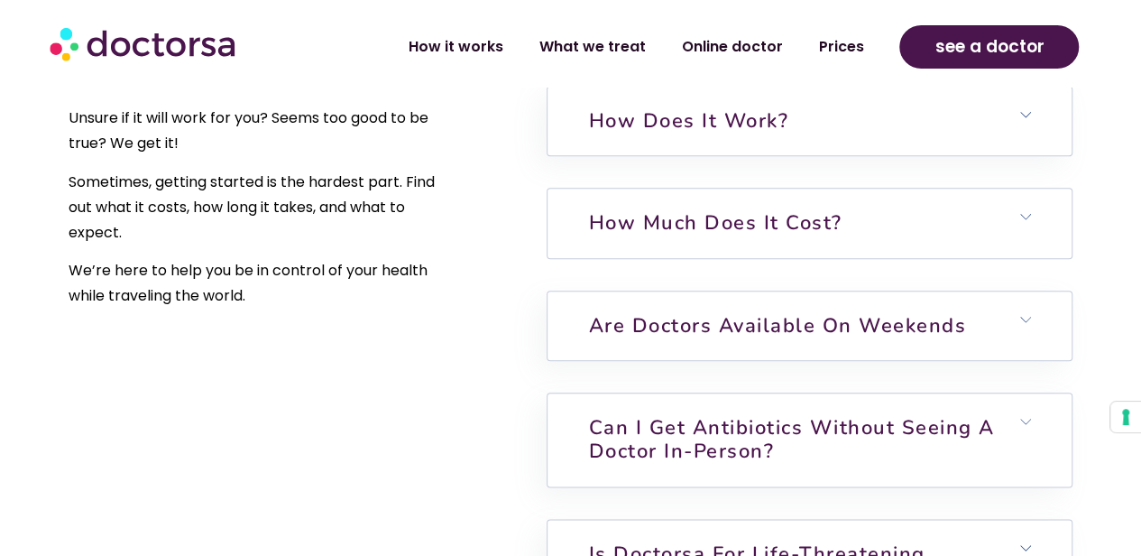
click at [1032, 244] on h6 "How much does it cost?" at bounding box center [810, 223] width 524 height 69
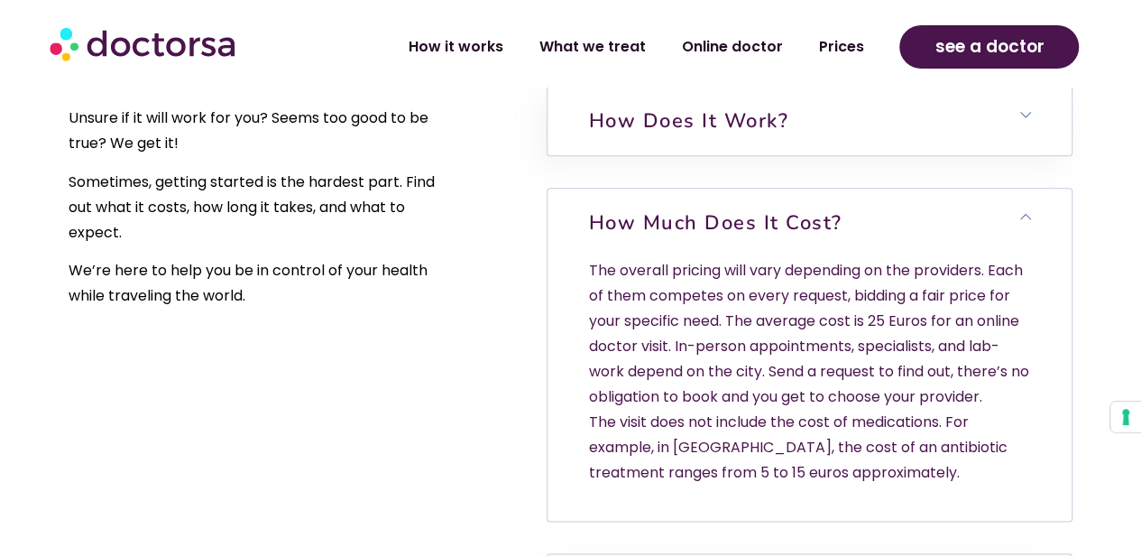
click at [805, 349] on p "The overall pricing will vary depending on the providers. Each of them competes…" at bounding box center [809, 371] width 443 height 227
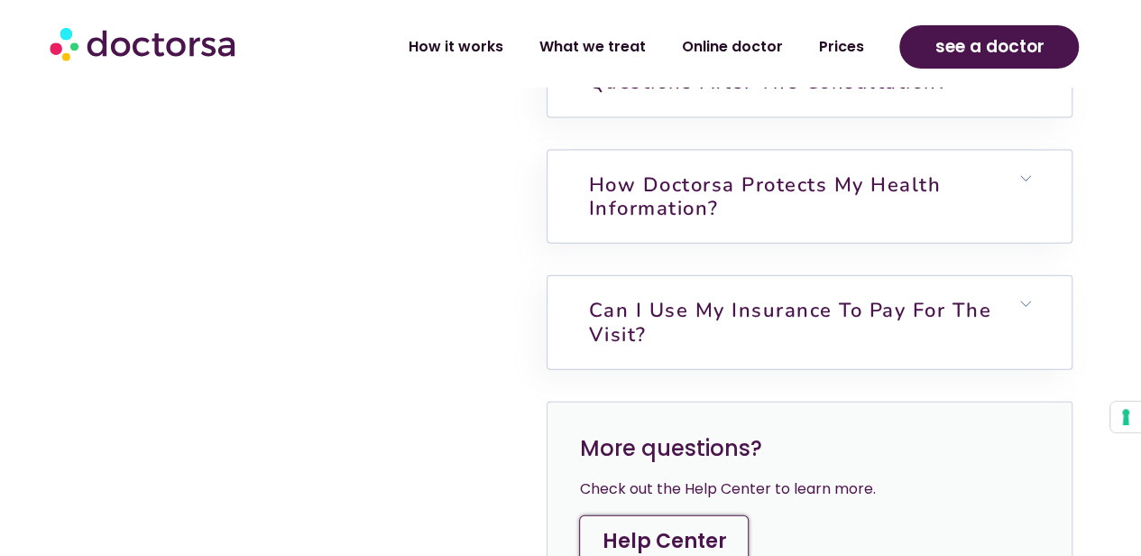
scroll to position [5282, 0]
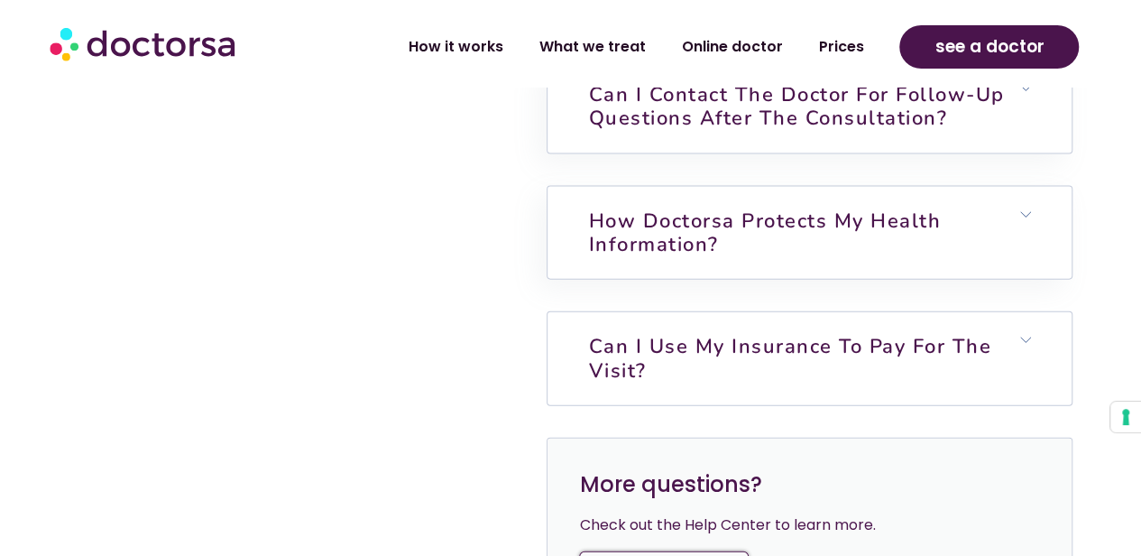
click at [789, 405] on h6 "Can I use my insurance to pay for the visit?" at bounding box center [810, 358] width 524 height 93
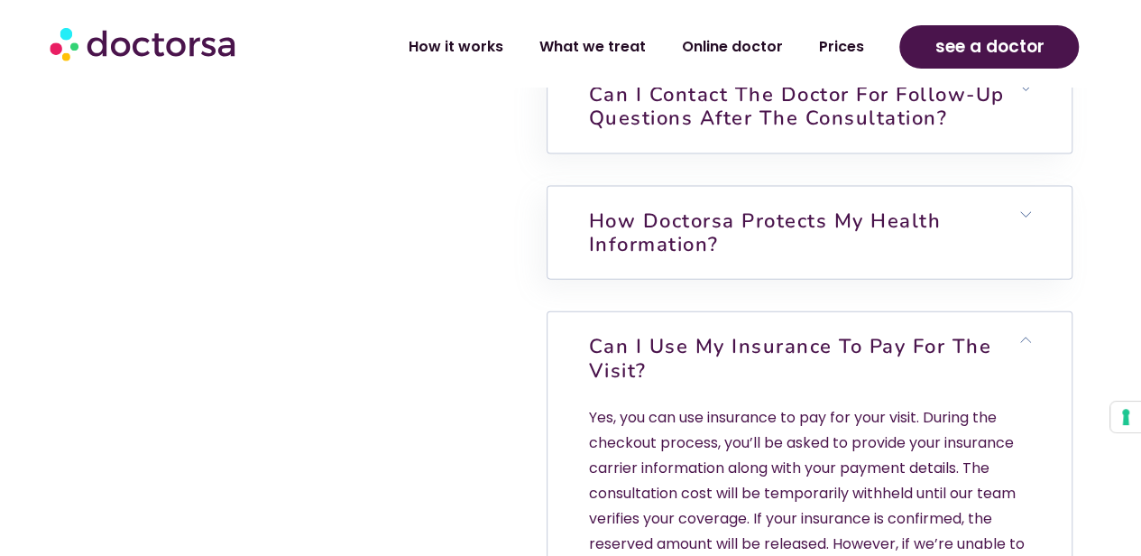
click at [747, 450] on p "Yes, you can use insurance to pay for your visit. During the checkout process, …" at bounding box center [809, 518] width 443 height 227
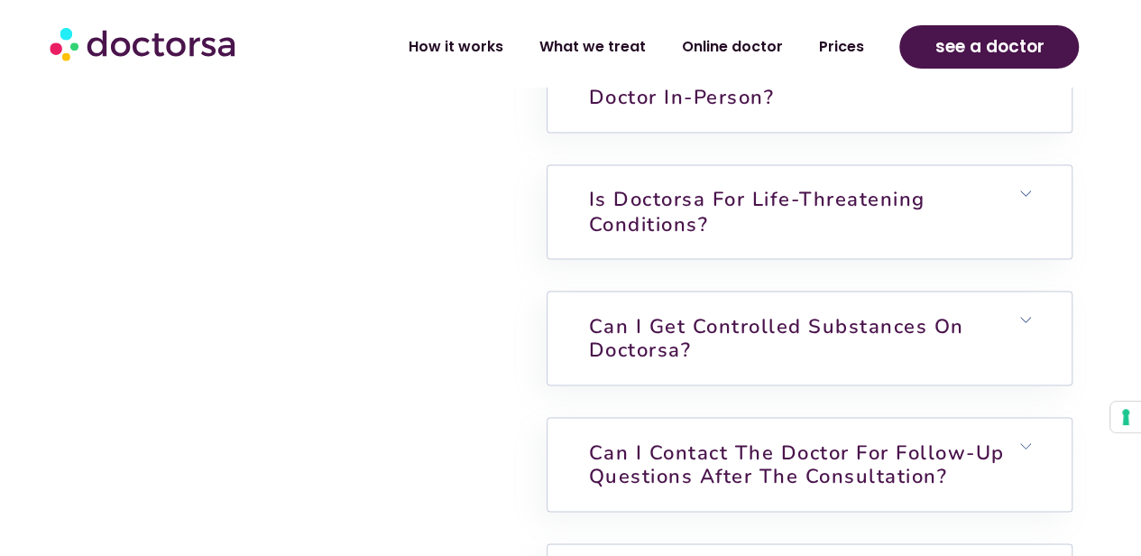
scroll to position [4921, 0]
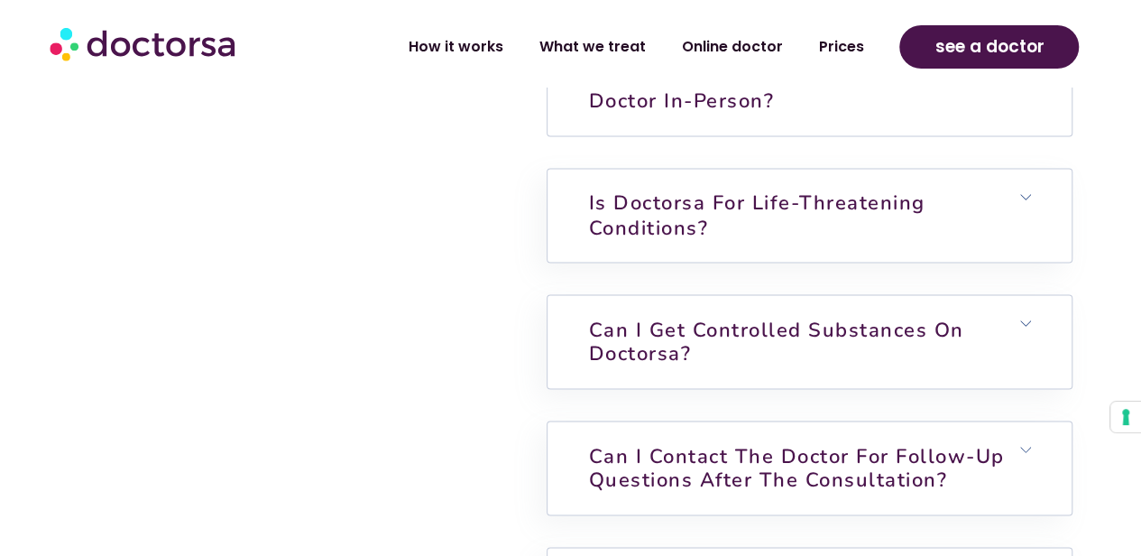
click at [792, 135] on h6 "Can I get antibiotics without seeing a doctor in-person?" at bounding box center [810, 88] width 524 height 93
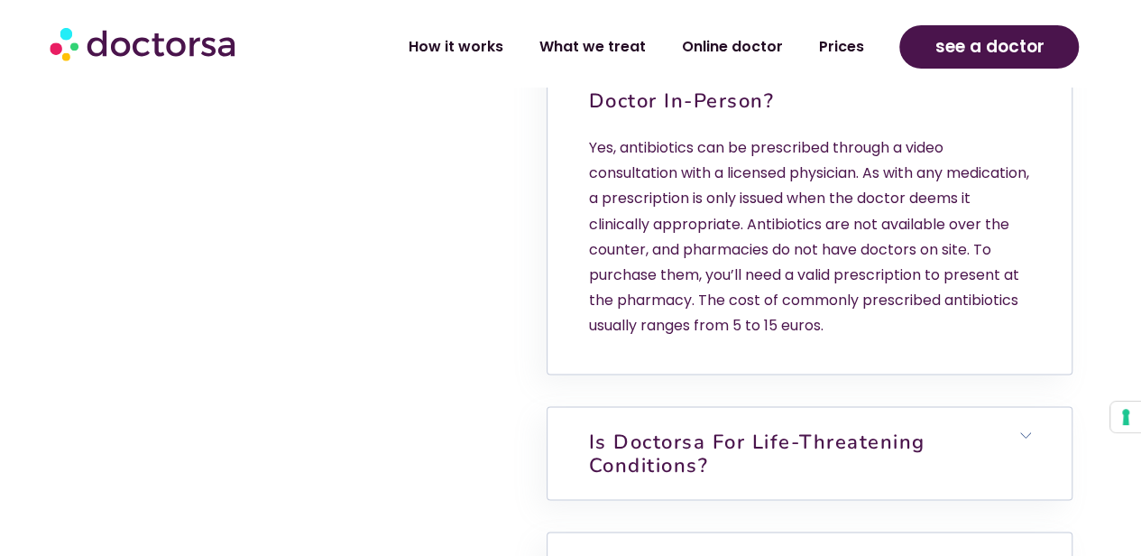
click at [485, 170] on div "Your questions answered Unsure if it will work for you? Seems too good to be tr…" at bounding box center [279, 464] width 420 height 2191
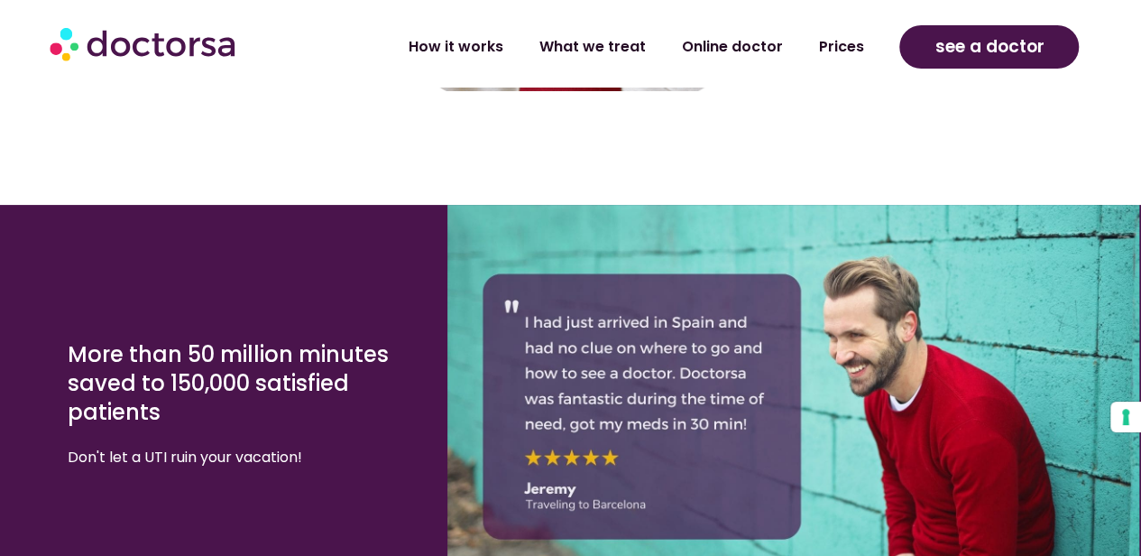
scroll to position [3478, 0]
